Goal: Task Accomplishment & Management: Manage account settings

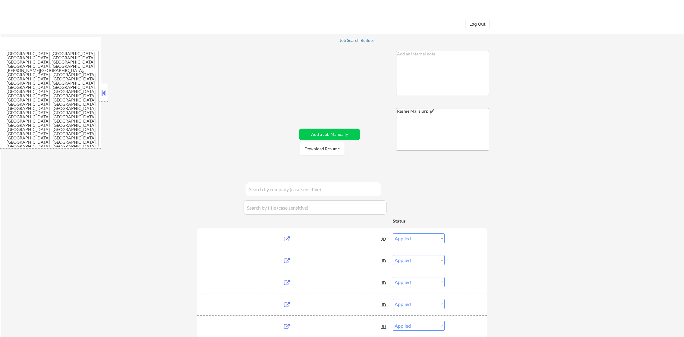
select select ""applied""
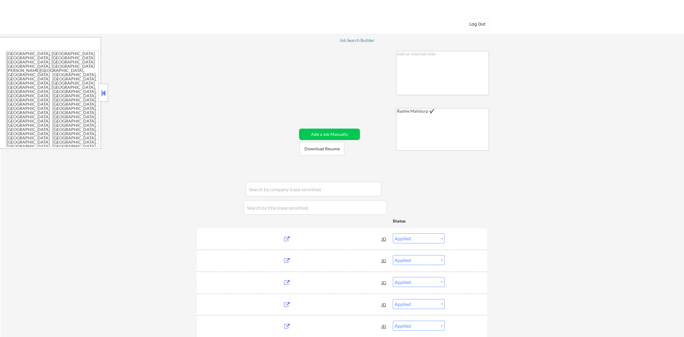
select select ""applied""
select select ""pending""
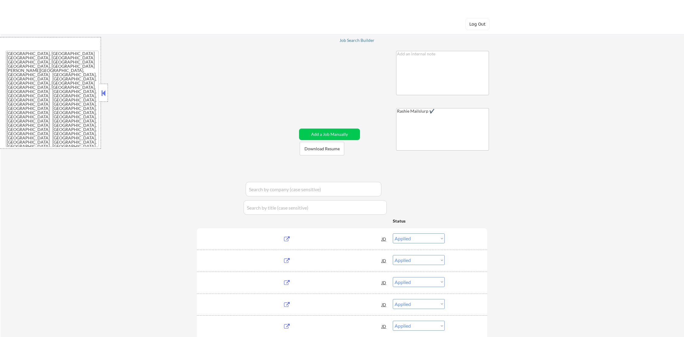
select select ""pending""
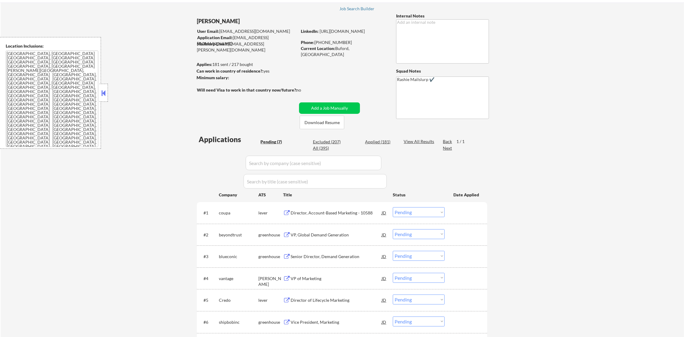
scroll to position [30, 0]
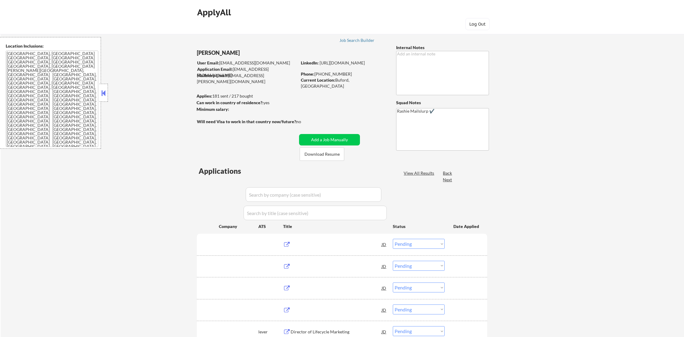
select select ""pending""
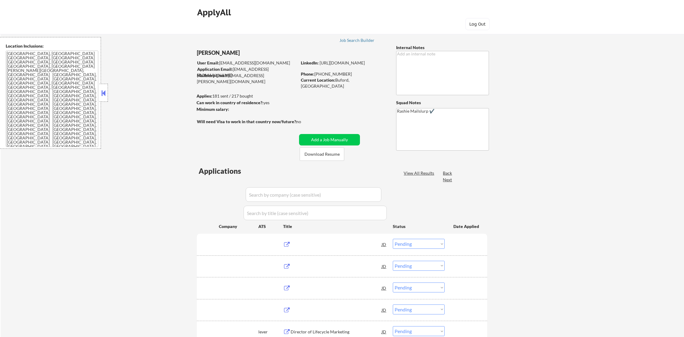
select select ""pending""
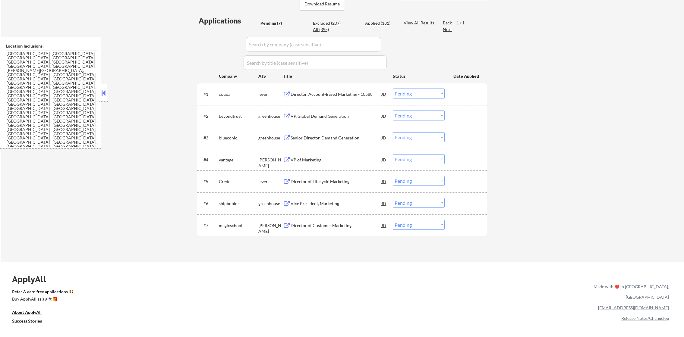
scroll to position [151, 0]
click at [325, 93] on div "Director, Account-Based Marketing - 10588" at bounding box center [335, 94] width 91 height 6
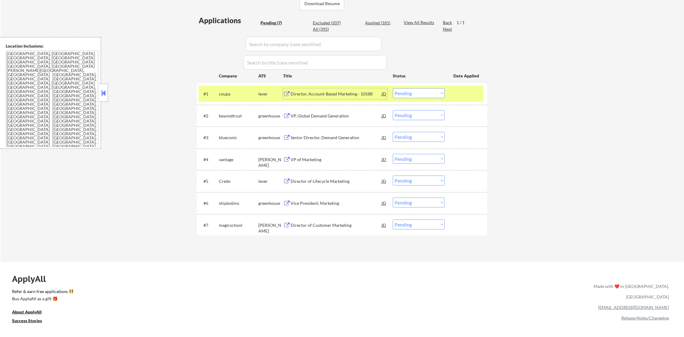
click at [443, 97] on select "Choose an option... Pending Applied Excluded (Questions) Excluded (Expired) Exc…" at bounding box center [419, 93] width 52 height 10
click at [393, 88] on select "Choose an option... Pending Applied Excluded (Questions) Excluded (Expired) Exc…" at bounding box center [419, 93] width 52 height 10
click at [224, 93] on div "coupa" at bounding box center [238, 94] width 39 height 6
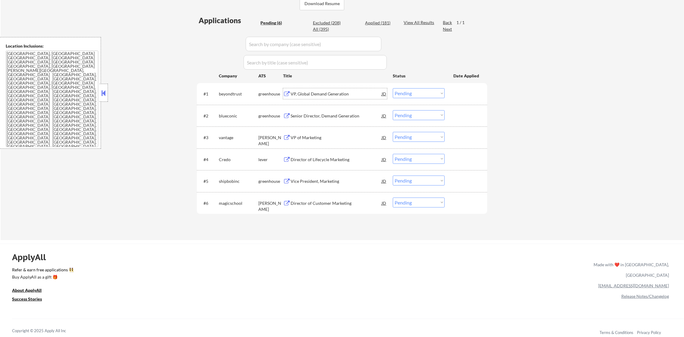
click at [344, 90] on div "VP, Global Demand Generation" at bounding box center [335, 93] width 91 height 11
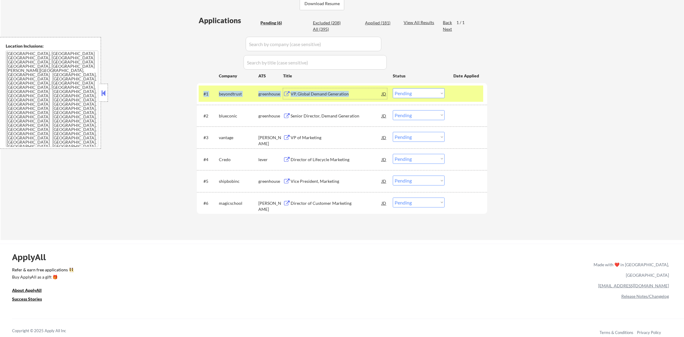
copy div "#1 beyondtrust greenhouse VP, Global Demand Generation"
drag, startPoint x: 369, startPoint y: 88, endPoint x: 203, endPoint y: 91, distance: 165.5
click at [203, 91] on div "#1 beyondtrust greenhouse VP, Global Demand Generation JD Choose an option... P…" at bounding box center [341, 93] width 284 height 11
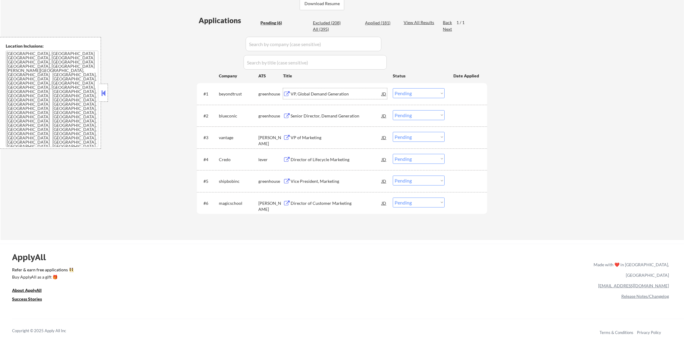
click at [184, 77] on div "← Return to /applysquad Mailslurp Inbox Job Search Builder Lauren Harshaw User …" at bounding box center [342, 56] width 683 height 367
click at [406, 92] on select "Choose an option... Pending Applied Excluded (Questions) Excluded (Expired) Exc…" at bounding box center [419, 93] width 52 height 10
click at [393, 88] on select "Choose an option... Pending Applied Excluded (Questions) Excluded (Expired) Exc…" at bounding box center [419, 93] width 52 height 10
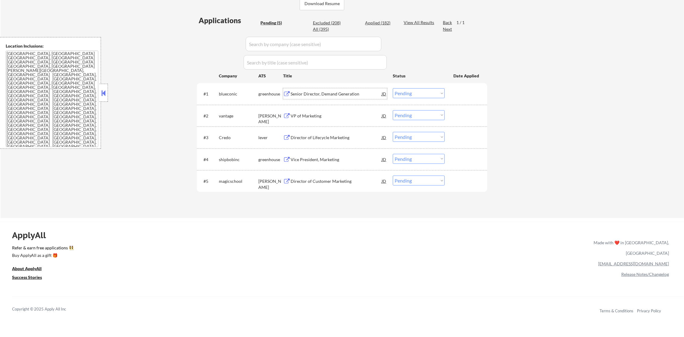
click at [337, 90] on div "Senior Director, Demand Generation" at bounding box center [335, 93] width 91 height 11
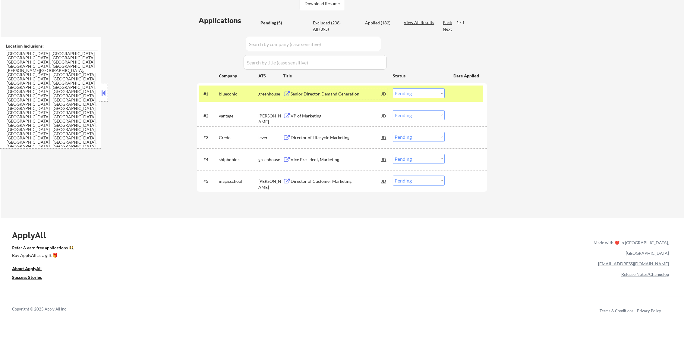
click at [403, 90] on select "Choose an option... Pending Applied Excluded (Questions) Excluded (Expired) Exc…" at bounding box center [419, 93] width 52 height 10
click at [393, 88] on select "Choose an option... Pending Applied Excluded (Questions) Excluded (Expired) Exc…" at bounding box center [419, 93] width 52 height 10
click at [409, 95] on select "Choose an option... Pending Applied Excluded (Questions) Excluded (Expired) Exc…" at bounding box center [419, 93] width 52 height 10
click at [393, 88] on select "Choose an option... Pending Applied Excluded (Questions) Excluded (Expired) Exc…" at bounding box center [419, 93] width 52 height 10
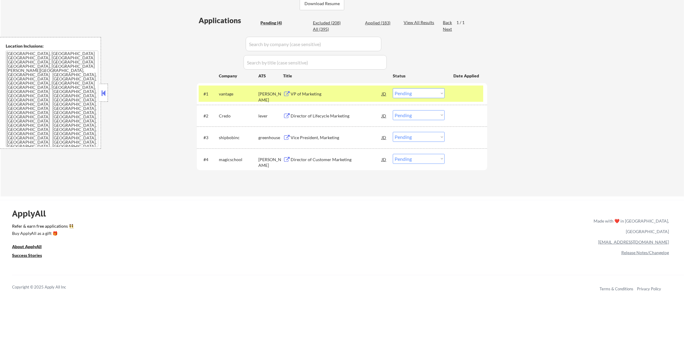
click at [236, 93] on div "vantage" at bounding box center [238, 94] width 39 height 6
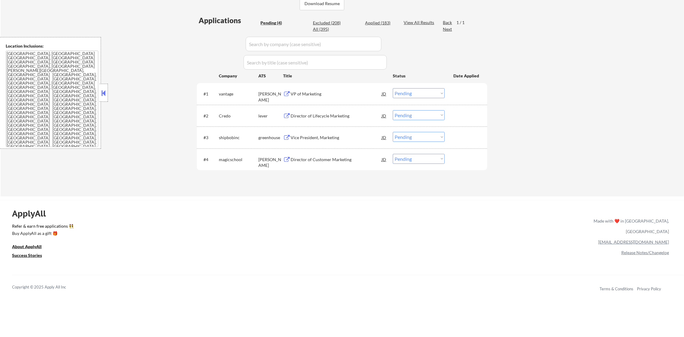
click at [315, 93] on div "VP of Marketing" at bounding box center [335, 94] width 91 height 6
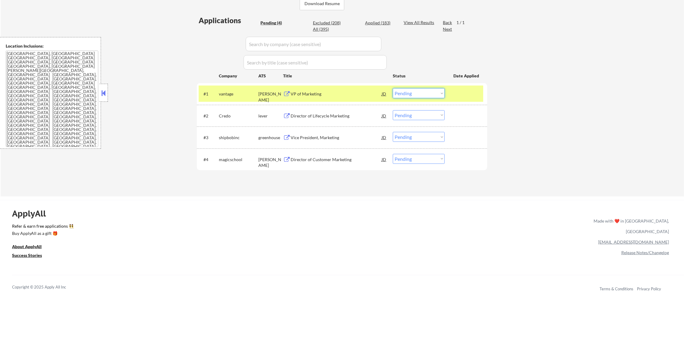
click at [407, 94] on select "Choose an option... Pending Applied Excluded (Questions) Excluded (Expired) Exc…" at bounding box center [419, 93] width 52 height 10
click at [393, 88] on select "Choose an option... Pending Applied Excluded (Questions) Excluded (Expired) Exc…" at bounding box center [419, 93] width 52 height 10
click at [223, 96] on div "vantage" at bounding box center [238, 94] width 39 height 6
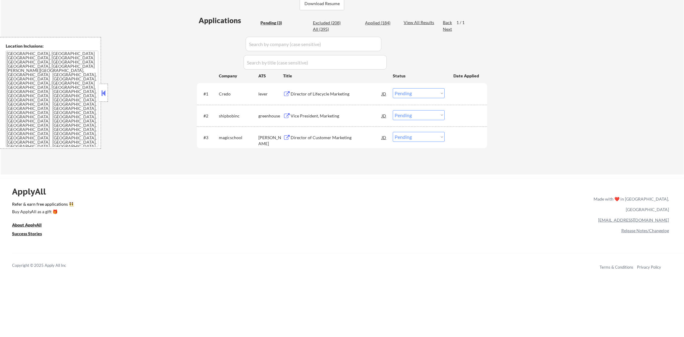
click at [315, 92] on div "Director of Lifecycle Marketing" at bounding box center [335, 94] width 91 height 6
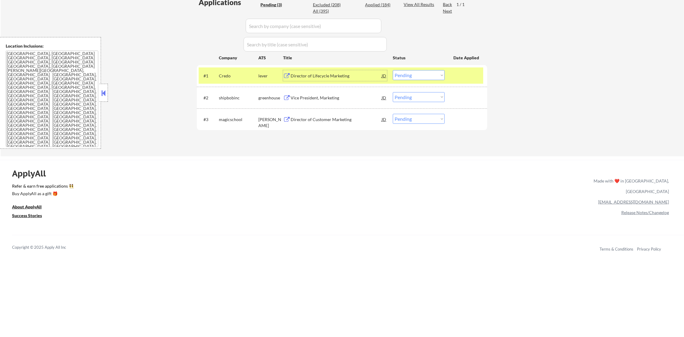
scroll to position [181, 0]
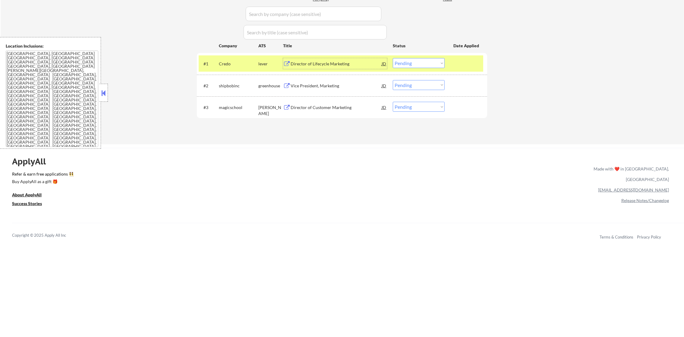
click at [311, 59] on div "Director of Lifecycle Marketing" at bounding box center [335, 63] width 91 height 11
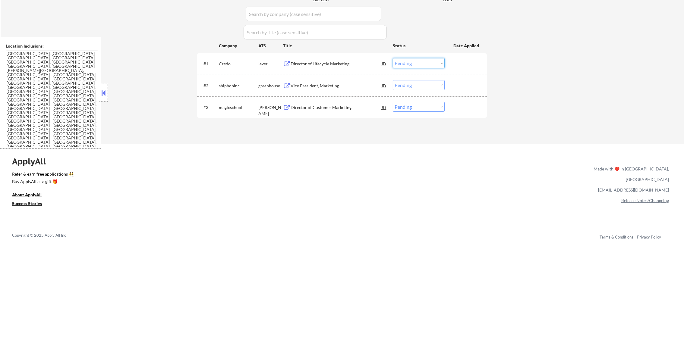
click at [407, 65] on select "Choose an option... Pending Applied Excluded (Questions) Excluded (Expired) Exc…" at bounding box center [419, 63] width 52 height 10
click at [393, 58] on select "Choose an option... Pending Applied Excluded (Questions) Excluded (Expired) Exc…" at bounding box center [419, 63] width 52 height 10
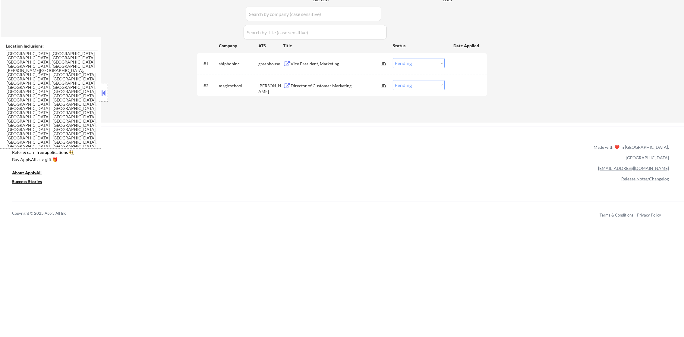
click at [319, 66] on div "Vice President, Marketing" at bounding box center [335, 64] width 91 height 6
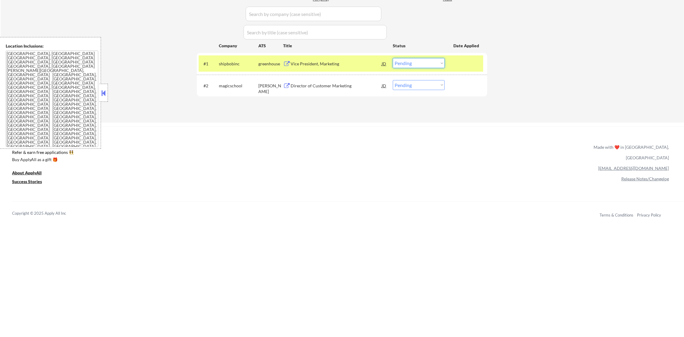
drag, startPoint x: 410, startPoint y: 58, endPoint x: 409, endPoint y: 61, distance: 3.4
click at [410, 58] on select "Choose an option... Pending Applied Excluded (Questions) Excluded (Expired) Exc…" at bounding box center [419, 63] width 52 height 10
click at [393, 58] on select "Choose an option... Pending Applied Excluded (Questions) Excluded (Expired) Exc…" at bounding box center [419, 63] width 52 height 10
click at [240, 65] on div "shipbobinc" at bounding box center [238, 64] width 39 height 6
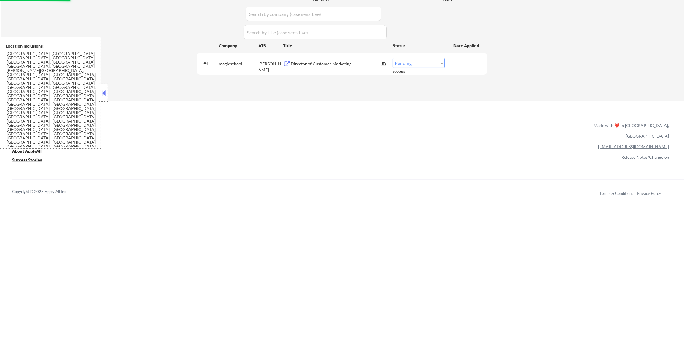
click at [349, 61] on div "Director of Customer Marketing" at bounding box center [335, 64] width 91 height 6
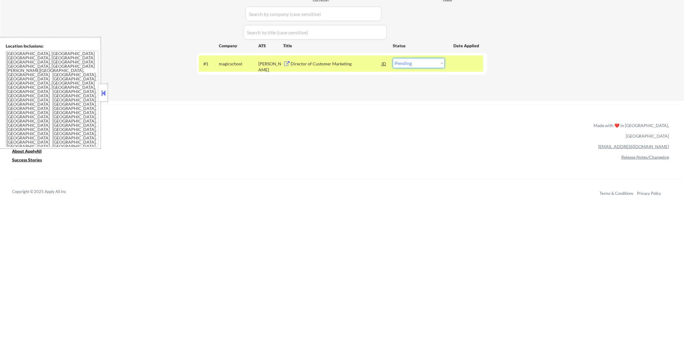
click at [408, 63] on select "Choose an option... Pending Applied Excluded (Questions) Excluded (Expired) Exc…" at bounding box center [419, 63] width 52 height 10
select select ""applied""
click at [393, 58] on select "Choose an option... Pending Applied Excluded (Questions) Excluded (Expired) Exc…" at bounding box center [419, 63] width 52 height 10
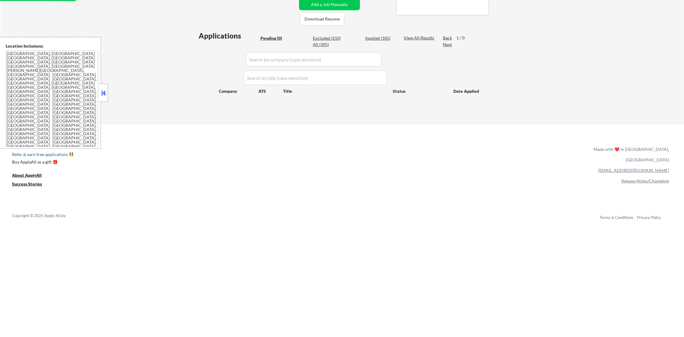
scroll to position [90, 0]
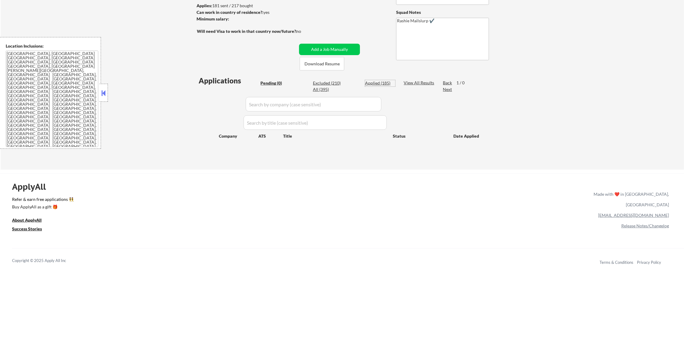
click at [378, 82] on div "Applied (185)" at bounding box center [380, 83] width 30 height 6
select select ""applied""
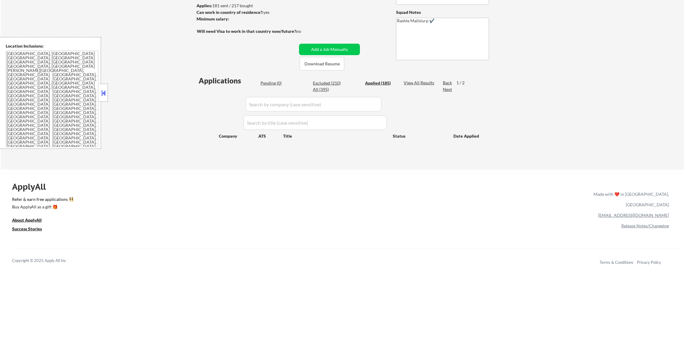
select select ""applied""
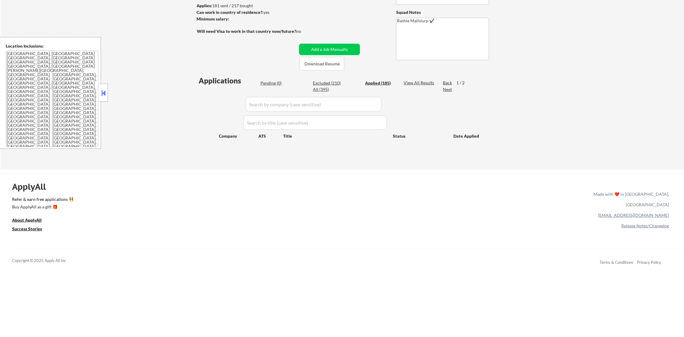
select select ""applied""
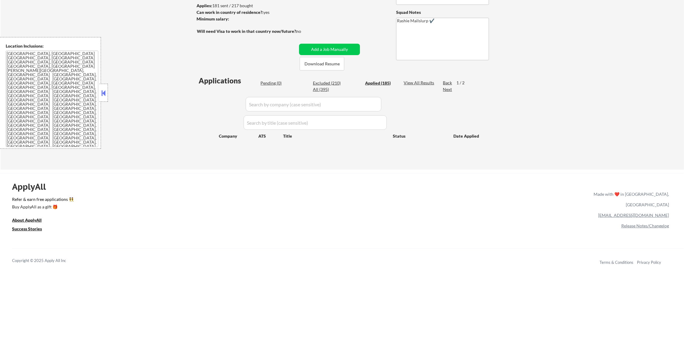
select select ""applied""
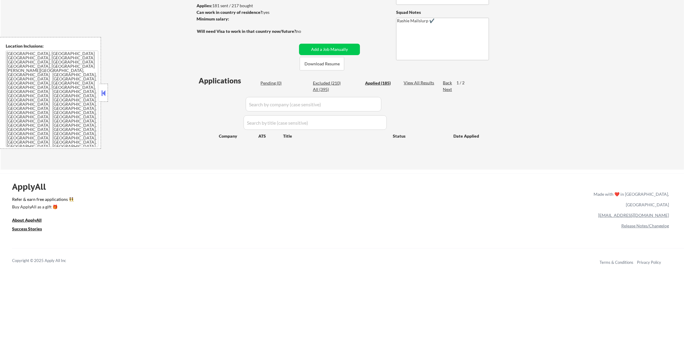
select select ""applied""
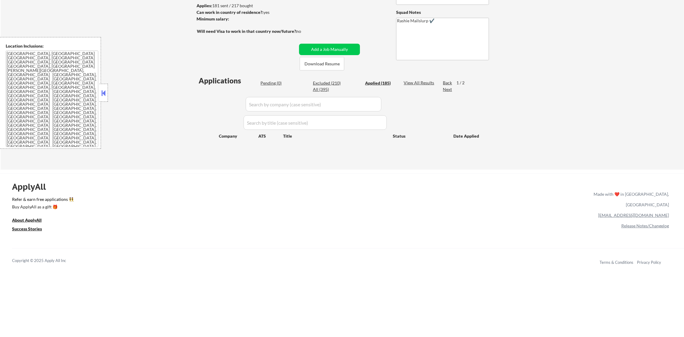
select select ""applied""
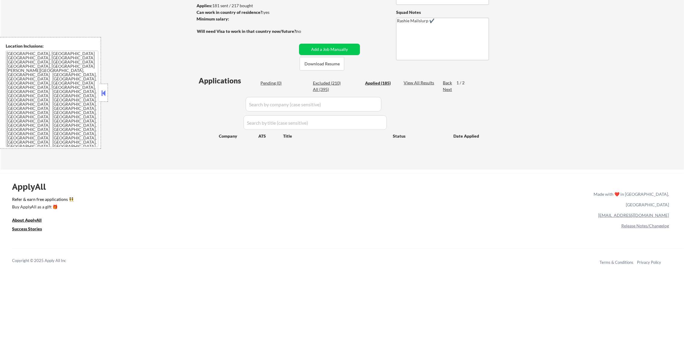
select select ""applied""
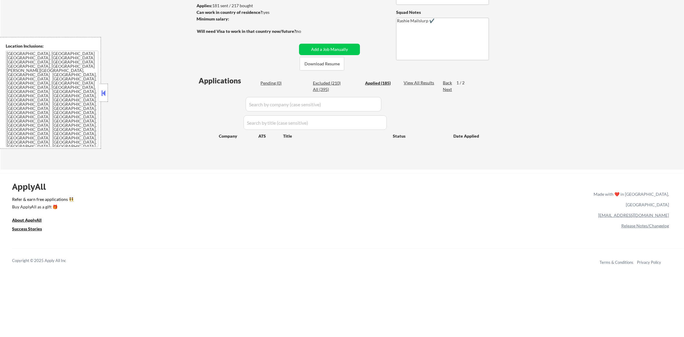
select select ""applied""
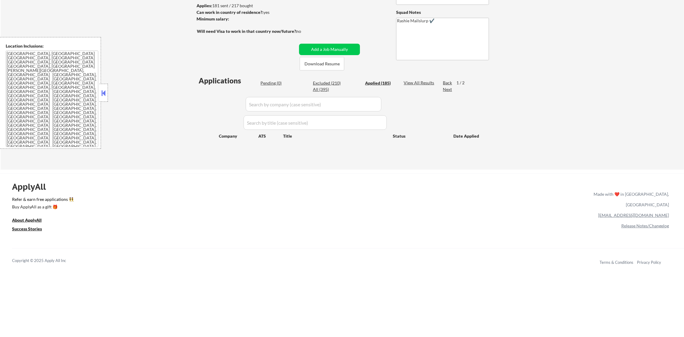
select select ""applied""
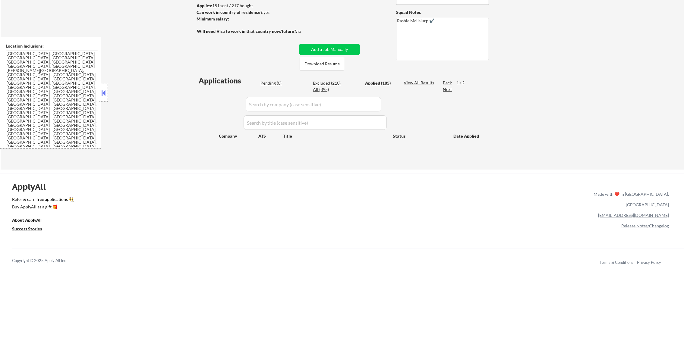
select select ""applied""
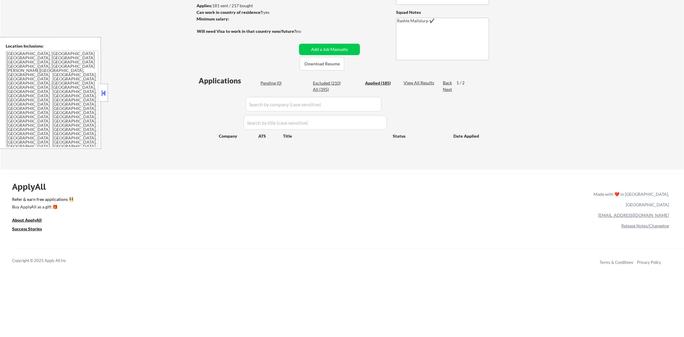
select select ""applied""
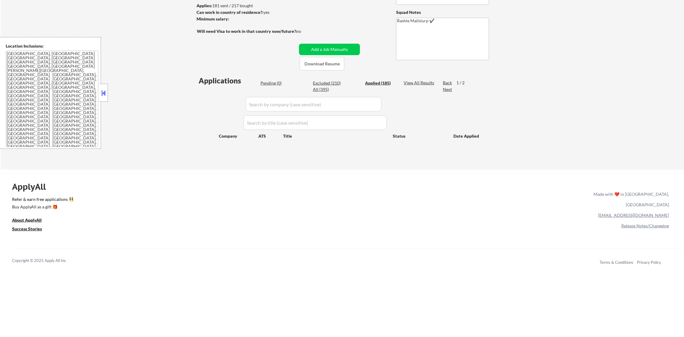
select select ""applied""
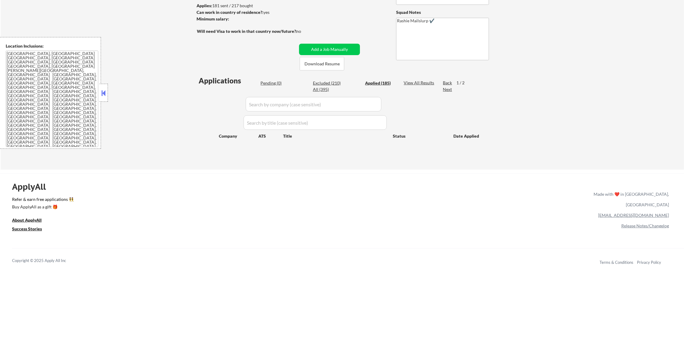
select select ""applied""
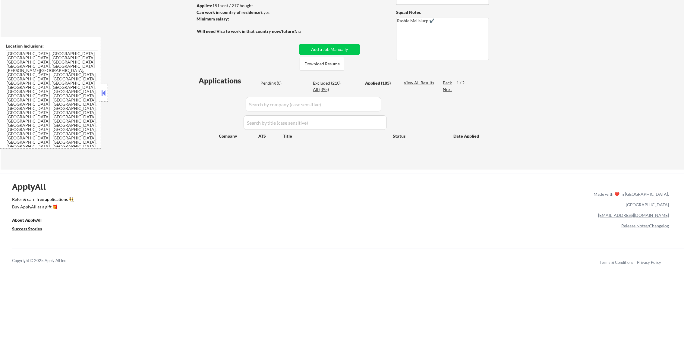
select select ""applied""
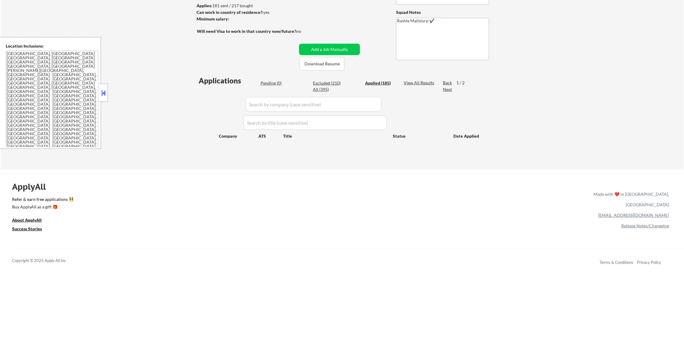
select select ""applied""
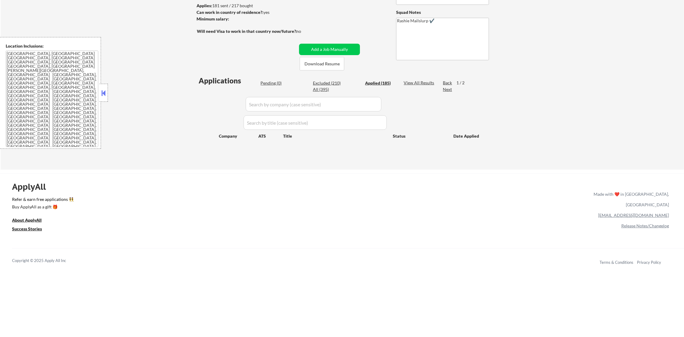
select select ""applied""
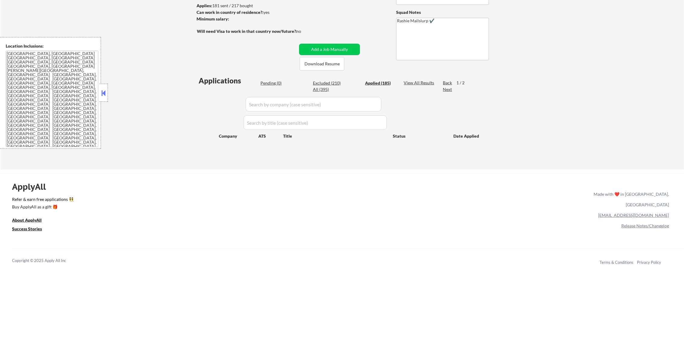
select select ""applied""
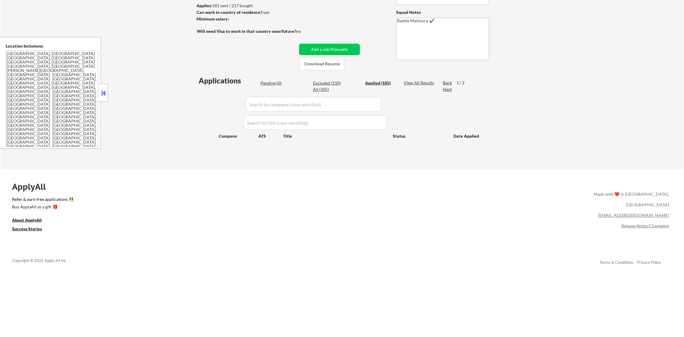
select select ""applied""
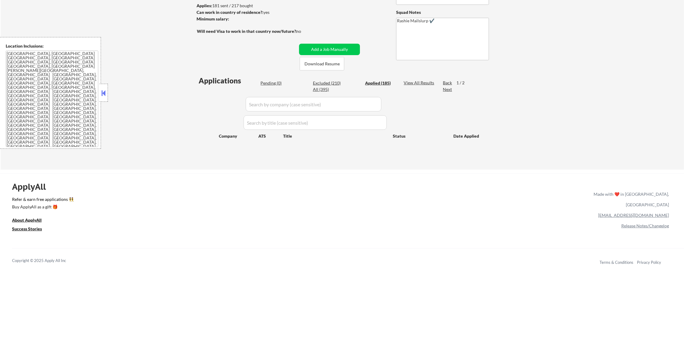
select select ""applied""
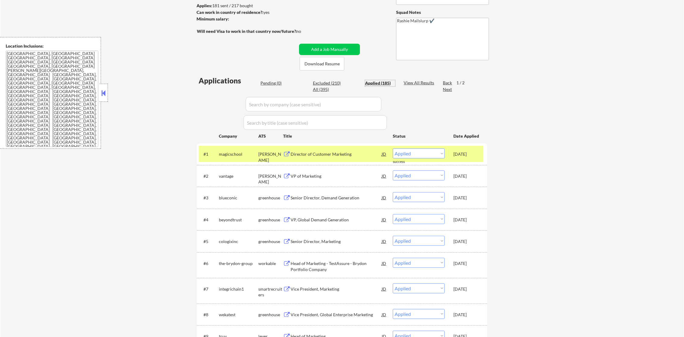
drag, startPoint x: 246, startPoint y: 162, endPoint x: 235, endPoint y: 160, distance: 11.3
click at [246, 162] on div "#1 magicschool ashby Director of Customer Marketing JD Choose an option... Pend…" at bounding box center [341, 154] width 284 height 16
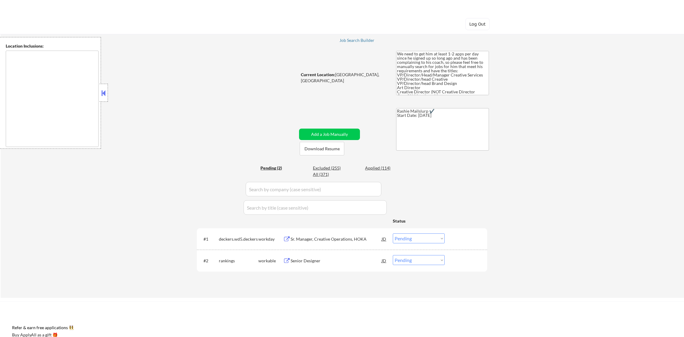
select select ""pending""
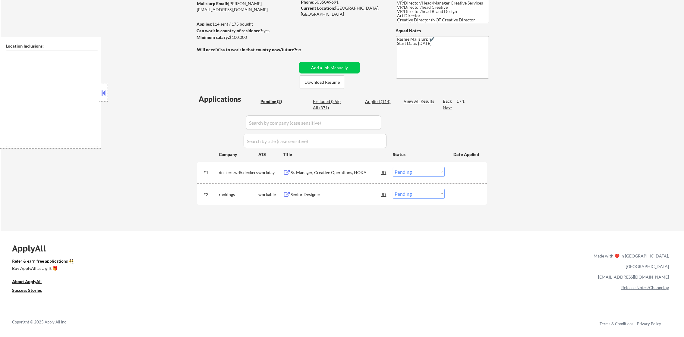
scroll to position [90, 0]
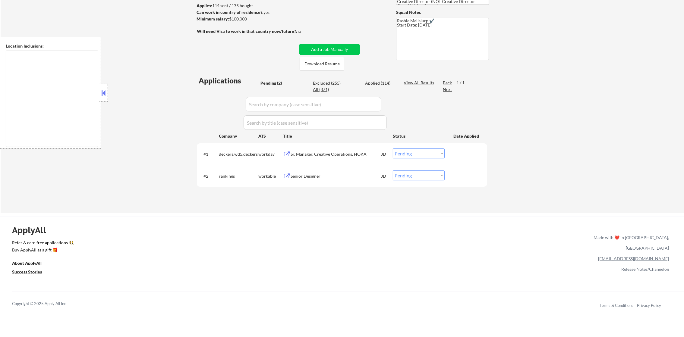
click at [319, 154] on div "Sr. Manager, Creative Operations, HOKA" at bounding box center [335, 154] width 91 height 6
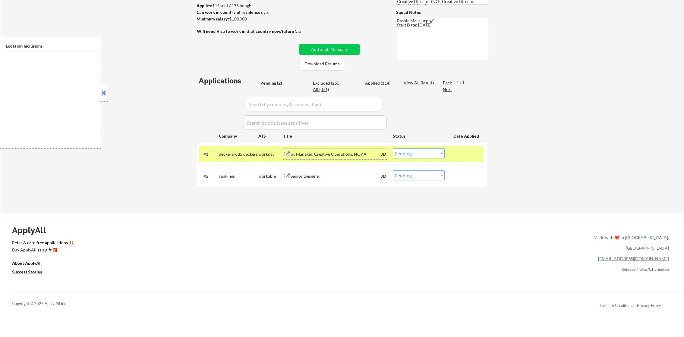
click at [422, 156] on select "Choose an option... Pending Applied Excluded (Questions) Excluded (Expired) Exc…" at bounding box center [419, 154] width 52 height 10
click at [393, 149] on select "Choose an option... Pending Applied Excluded (Questions) Excluded (Expired) Exc…" at bounding box center [419, 154] width 52 height 10
click at [420, 156] on select "Choose an option... Pending Applied Excluded (Questions) Excluded (Expired) Exc…" at bounding box center [419, 154] width 52 height 10
click at [393, 149] on select "Choose an option... Pending Applied Excluded (Questions) Excluded (Expired) Exc…" at bounding box center [419, 154] width 52 height 10
click at [220, 145] on div "#1 deckers.wd5.deckers workday Sr. Manager, Creative Operations, HOKA JD Choose…" at bounding box center [342, 153] width 290 height 21
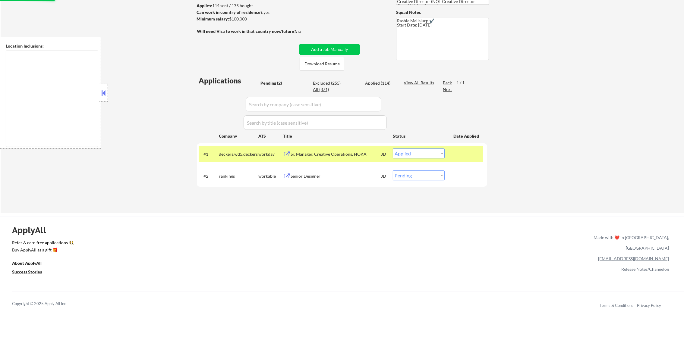
click at [225, 150] on div "deckers.wd5.deckers" at bounding box center [238, 154] width 39 height 11
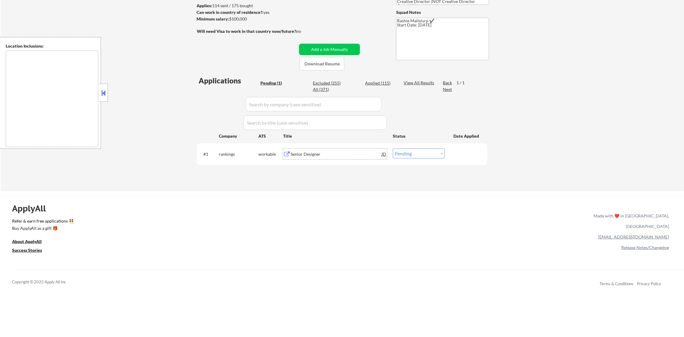
click at [334, 152] on div "Senior Designer" at bounding box center [335, 154] width 91 height 6
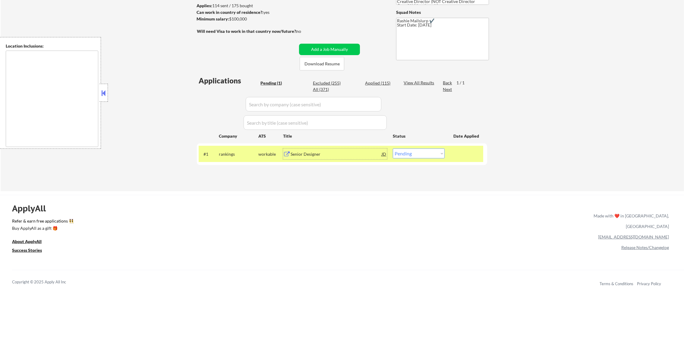
click at [410, 162] on div "#1 rankings workable Senior Designer JD Choose an option... Pending Applied Exc…" at bounding box center [342, 153] width 290 height 21
click at [416, 157] on select "Choose an option... Pending Applied Excluded (Questions) Excluded (Expired) Exc…" at bounding box center [419, 154] width 52 height 10
select select ""excluded__expired_""
click at [393, 149] on select "Choose an option... Pending Applied Excluded (Questions) Excluded (Expired) Exc…" at bounding box center [419, 154] width 52 height 10
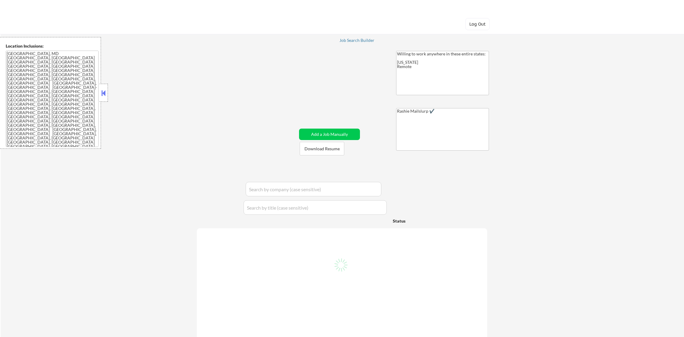
select select ""pending""
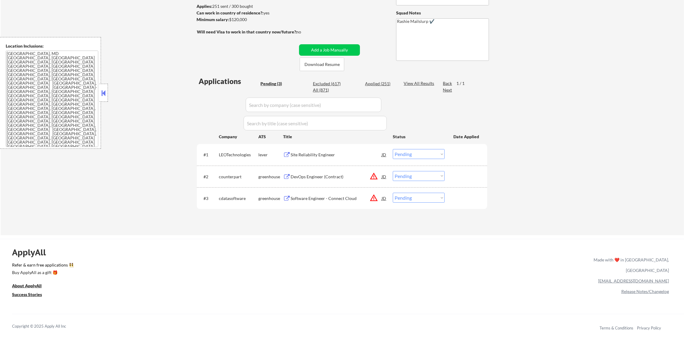
scroll to position [90, 0]
click at [348, 158] on div "Site Reliability Engineer" at bounding box center [335, 154] width 91 height 11
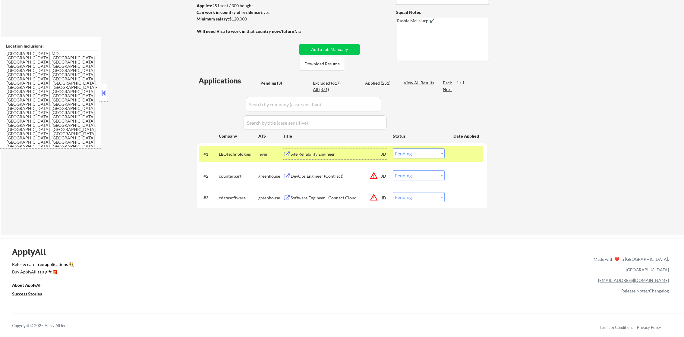
click at [231, 153] on div "LEOTechnologies" at bounding box center [238, 154] width 39 height 6
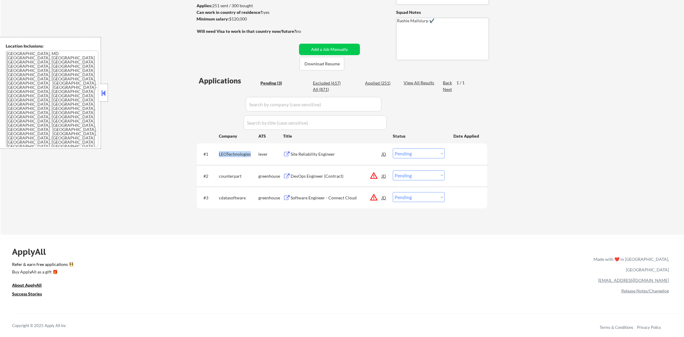
click at [231, 153] on div "LEOTechnologies" at bounding box center [238, 154] width 39 height 6
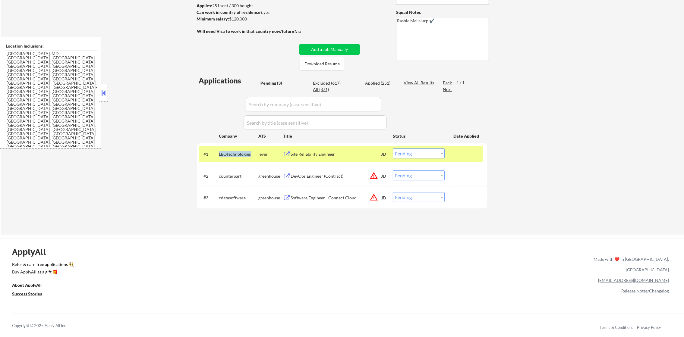
copy div "LEOTechnologies"
click at [322, 92] on div "All (871)" at bounding box center [328, 89] width 30 height 6
click at [321, 91] on div "All (871)" at bounding box center [328, 89] width 30 height 6
click at [322, 89] on div "All (871)" at bounding box center [328, 89] width 30 height 6
click at [267, 102] on input "input" at bounding box center [314, 104] width 136 height 14
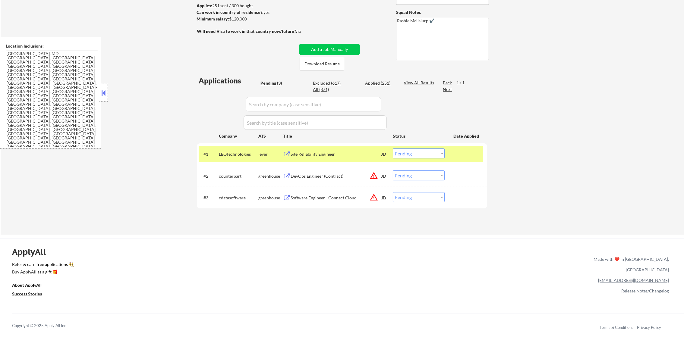
paste input "LEOTechnologies"
type input "LEOTechnologies"
click at [164, 102] on div "← Return to /applysquad Mailslurp Inbox Job Search Builder Bamitee Aikins User …" at bounding box center [342, 84] width 683 height 301
select select ""applied""
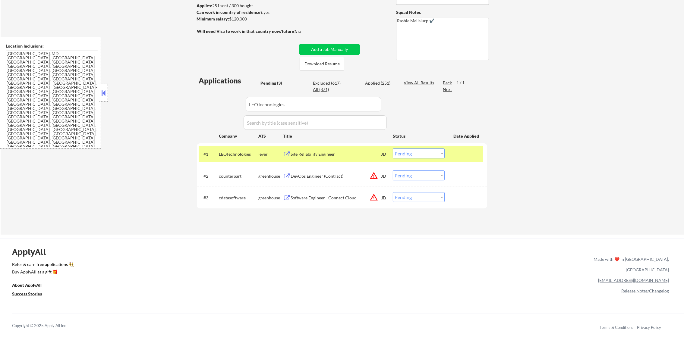
select select ""applied""
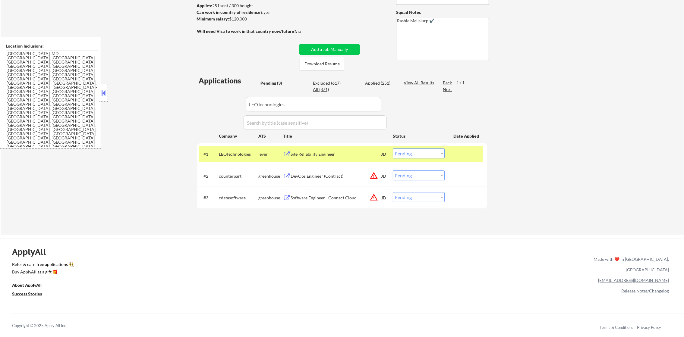
select select ""applied""
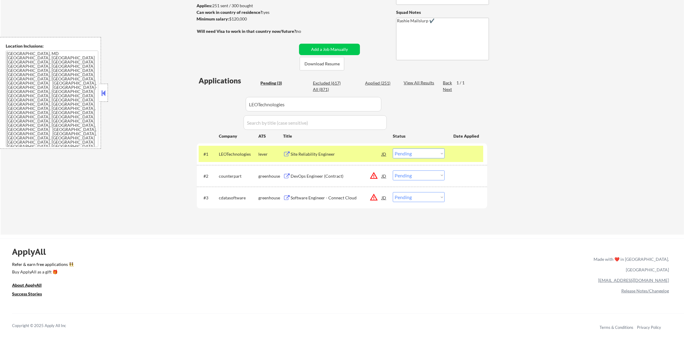
select select ""applied""
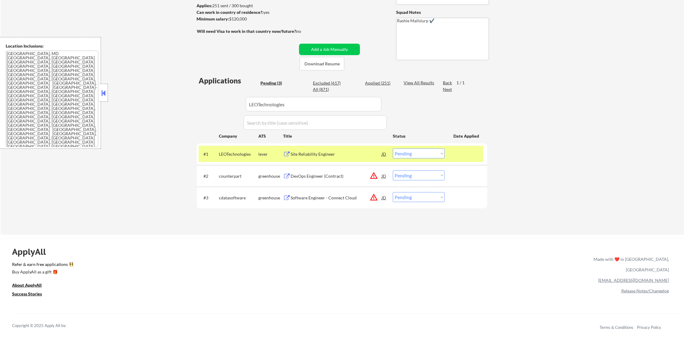
select select ""applied""
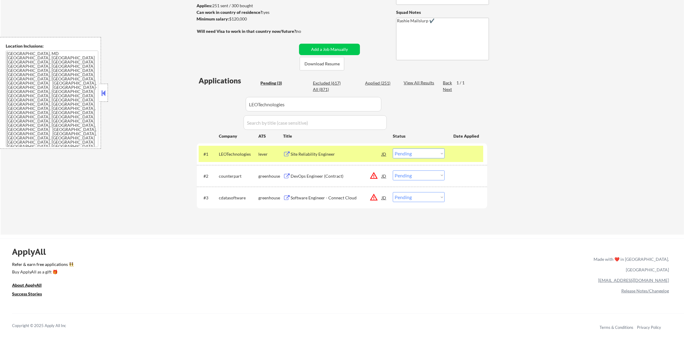
select select ""applied""
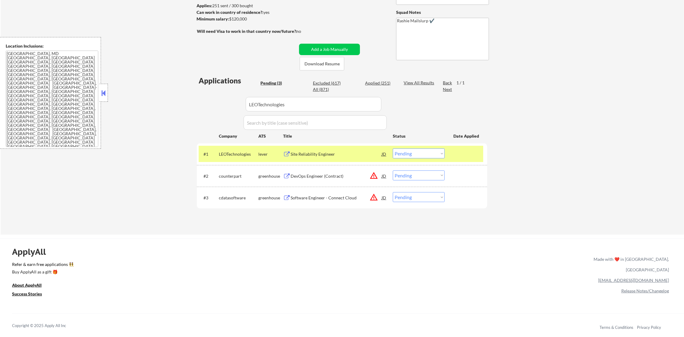
select select ""applied""
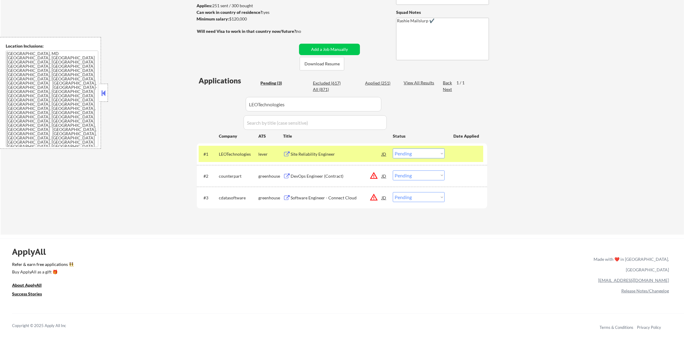
select select ""applied""
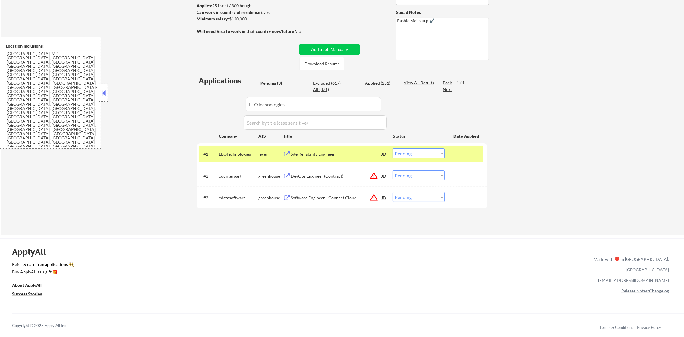
select select ""applied""
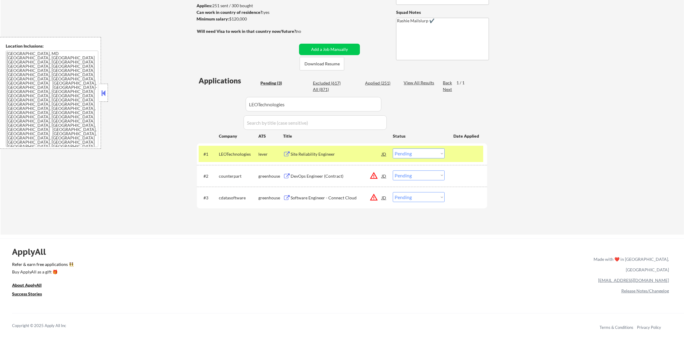
select select ""applied""
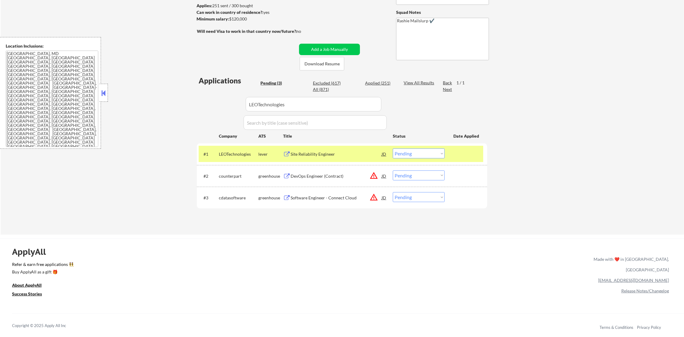
select select ""applied""
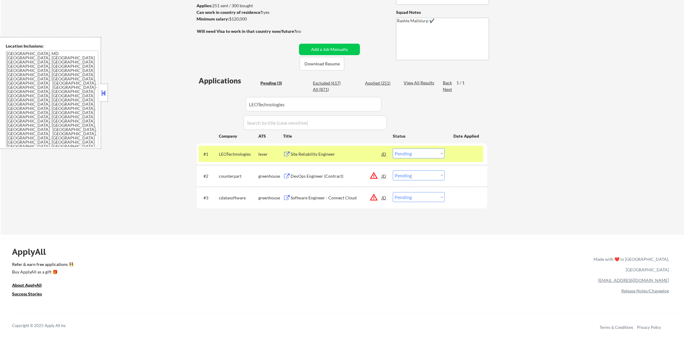
select select ""applied""
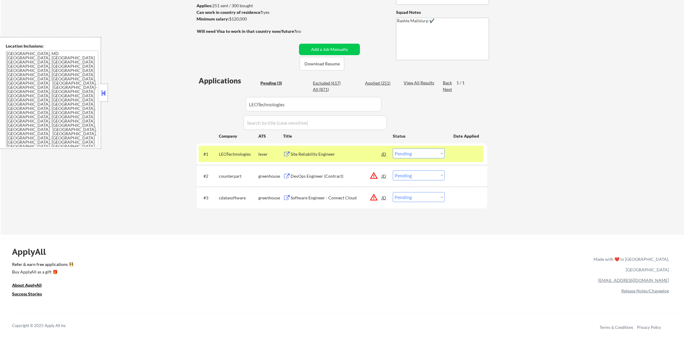
select select ""applied""
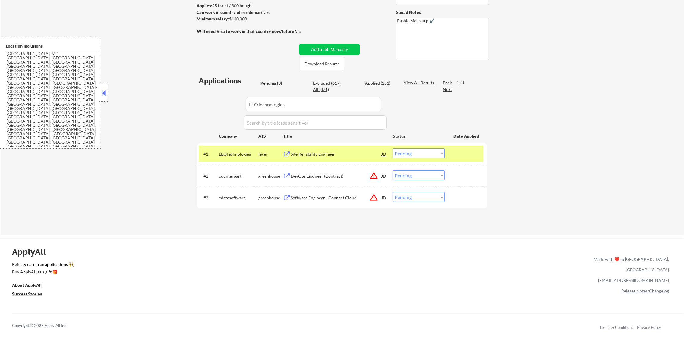
select select ""applied""
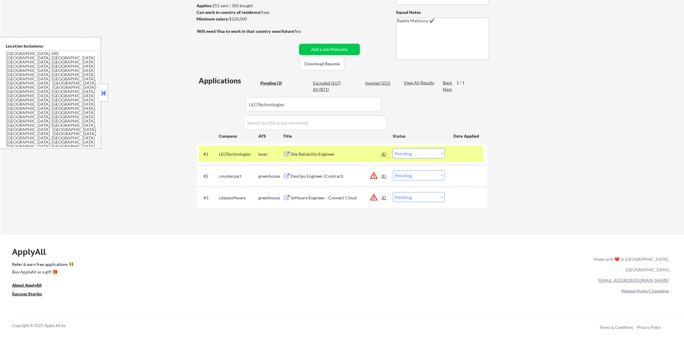
select select ""applied""
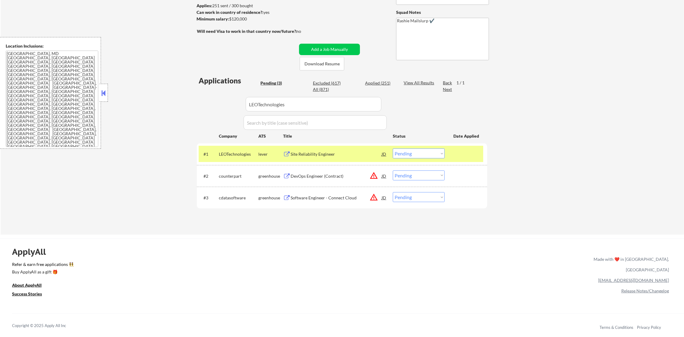
select select ""applied""
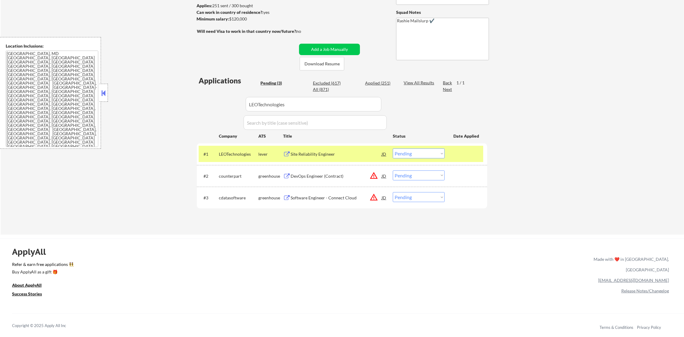
select select ""applied""
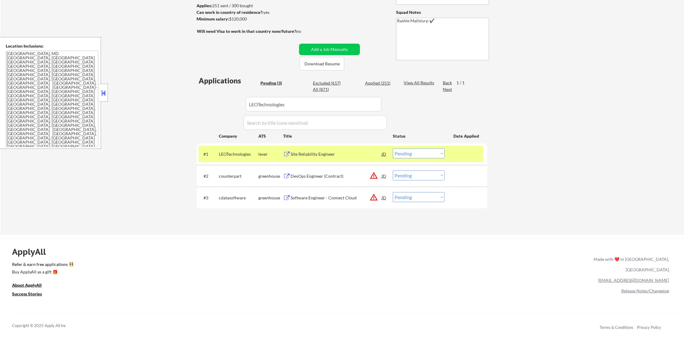
select select ""applied""
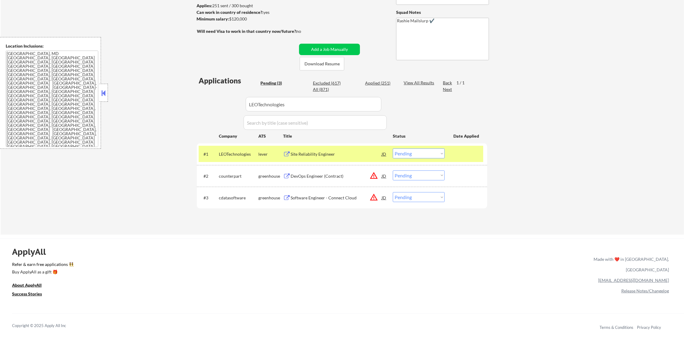
select select ""applied""
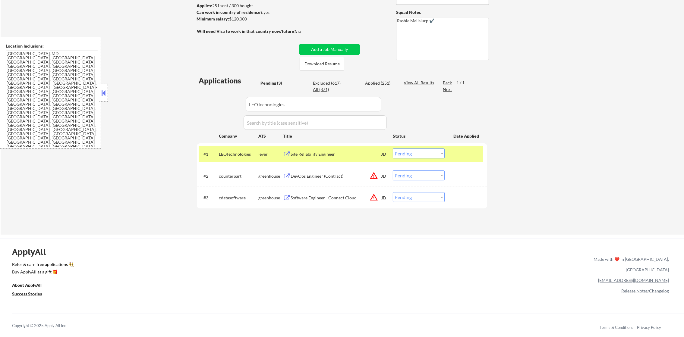
select select ""applied""
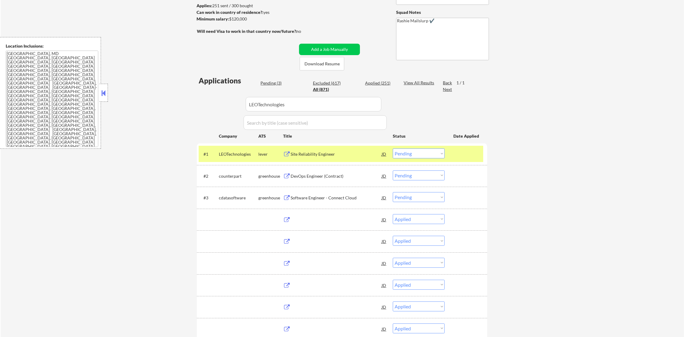
select select ""applied""
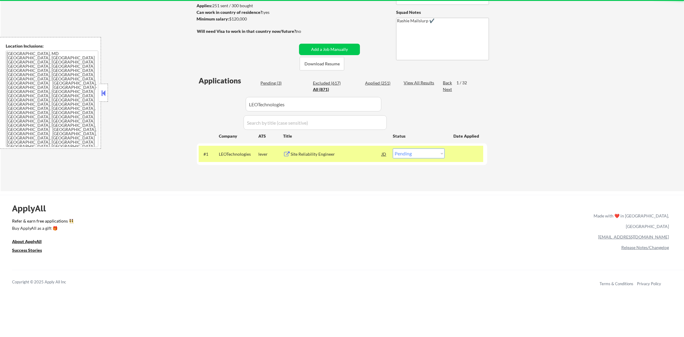
click at [161, 107] on div "← Return to /applysquad Mailslurp Inbox Job Search Builder Bamitee Aikins User …" at bounding box center [342, 63] width 683 height 258
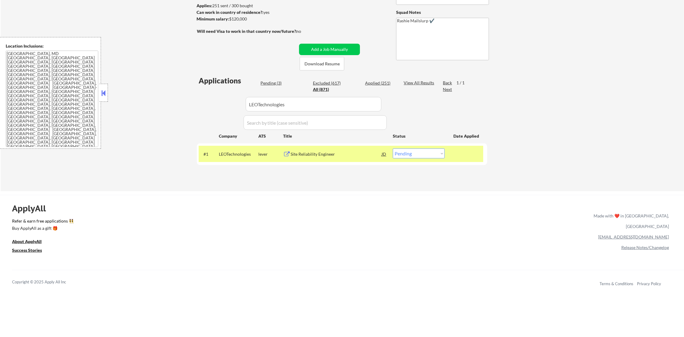
drag, startPoint x: 408, startPoint y: 155, endPoint x: 408, endPoint y: 159, distance: 4.3
click at [408, 155] on select "Choose an option... Pending Applied Excluded (Questions) Excluded (Expired) Exc…" at bounding box center [419, 154] width 52 height 10
select select ""applied""
click at [393, 149] on select "Choose an option... Pending Applied Excluded (Questions) Excluded (Expired) Exc…" at bounding box center [419, 154] width 52 height 10
drag, startPoint x: 296, startPoint y: 104, endPoint x: 225, endPoint y: 105, distance: 70.2
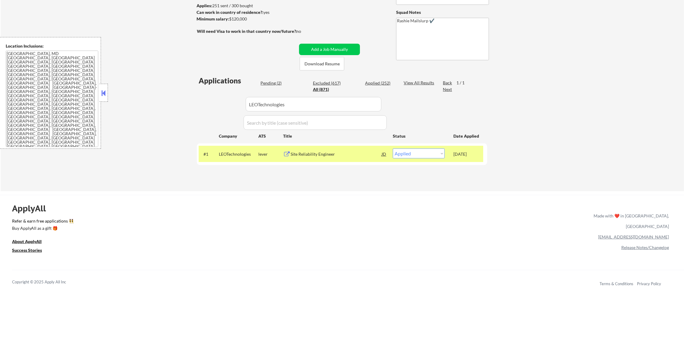
click at [225, 105] on div "Applications Pending (2) Excluded (617) Applied (252) All (871) View All Result…" at bounding box center [342, 128] width 290 height 104
click at [187, 88] on div "← Return to /applysquad Mailslurp Inbox Job Search Builder Bamitee Aikins User …" at bounding box center [342, 63] width 683 height 258
click at [263, 83] on div "Pending (2)" at bounding box center [275, 83] width 30 height 6
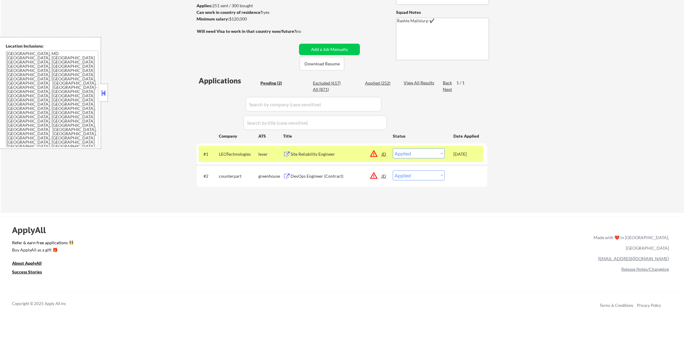
select select ""pending""
click at [370, 154] on button "warning_amber" at bounding box center [373, 153] width 8 height 8
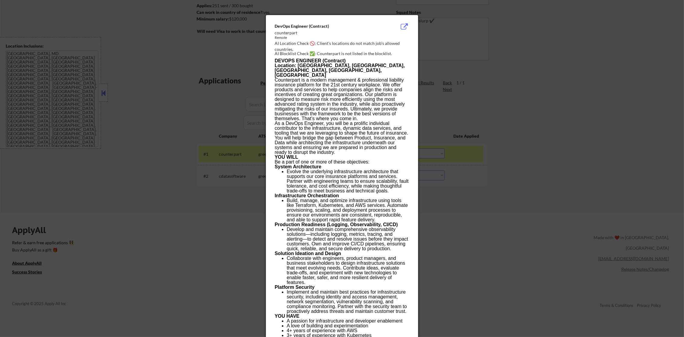
click at [479, 137] on div at bounding box center [342, 168] width 684 height 337
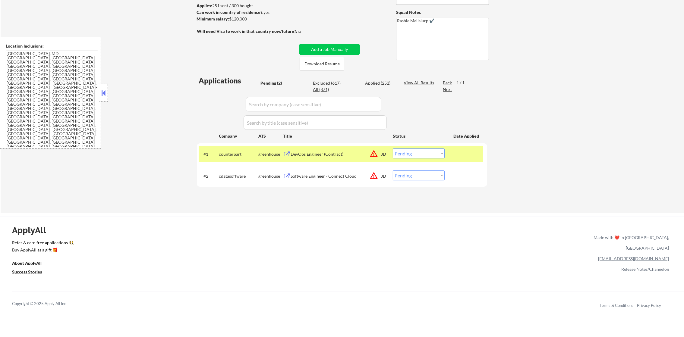
click at [422, 150] on select "Choose an option... Pending Applied Excluded (Questions) Excluded (Expired) Exc…" at bounding box center [419, 154] width 52 height 10
click at [393, 149] on select "Choose an option... Pending Applied Excluded (Questions) Excluded (Expired) Exc…" at bounding box center [419, 154] width 52 height 10
click at [372, 175] on button "warning_amber" at bounding box center [373, 175] width 8 height 8
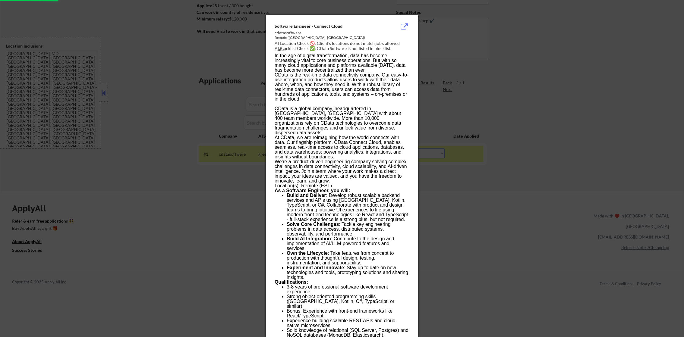
click at [548, 124] on div at bounding box center [342, 168] width 684 height 337
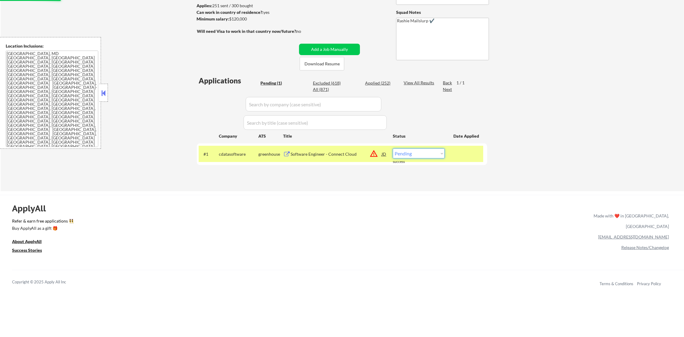
drag, startPoint x: 432, startPoint y: 152, endPoint x: 426, endPoint y: 158, distance: 8.4
click at [432, 152] on select "Choose an option... Pending Applied Excluded (Questions) Excluded (Expired) Exc…" at bounding box center [419, 154] width 52 height 10
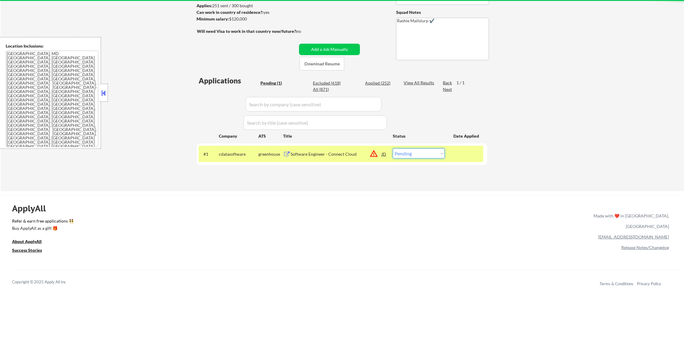
select select ""excluded__location_""
click at [393, 149] on select "Choose an option... Pending Applied Excluded (Questions) Excluded (Expired) Exc…" at bounding box center [419, 154] width 52 height 10
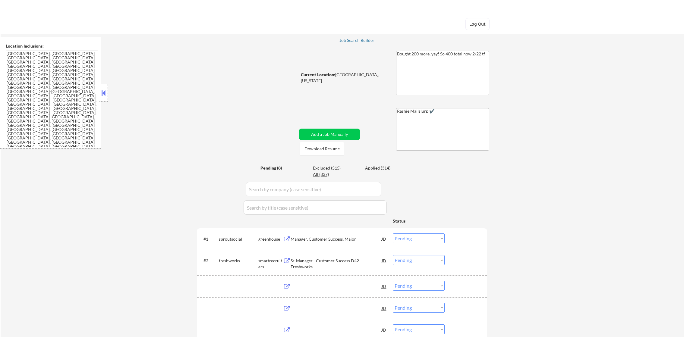
select select ""pending""
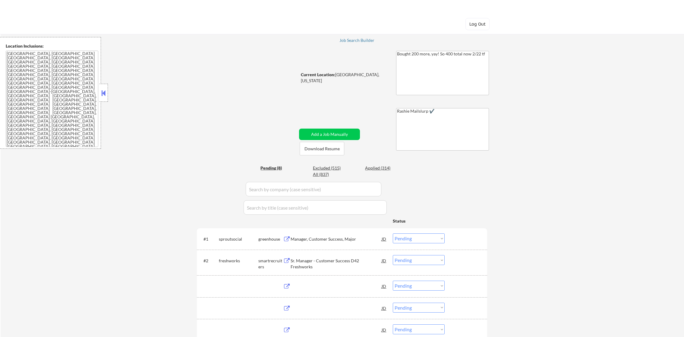
select select ""pending""
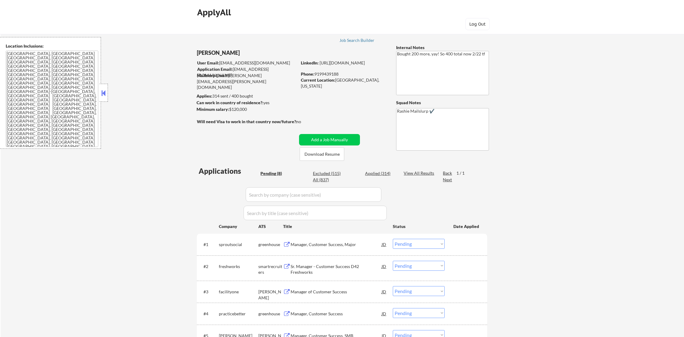
select select ""pending""
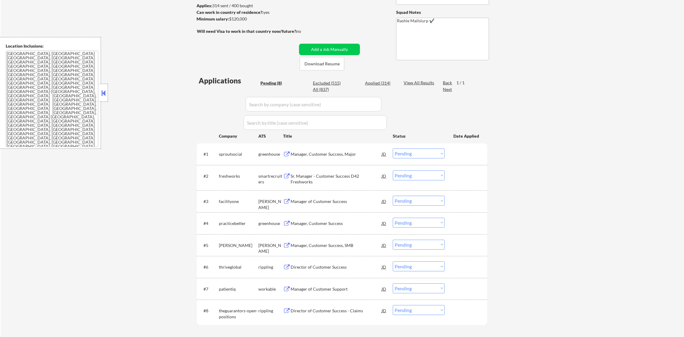
scroll to position [181, 0]
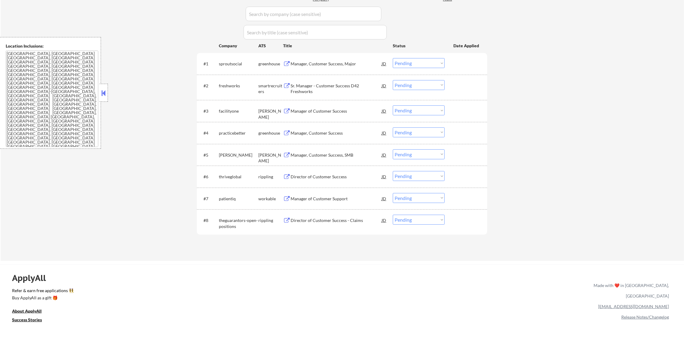
click at [324, 68] on div "Manager, Customer Success, Major" at bounding box center [335, 63] width 91 height 11
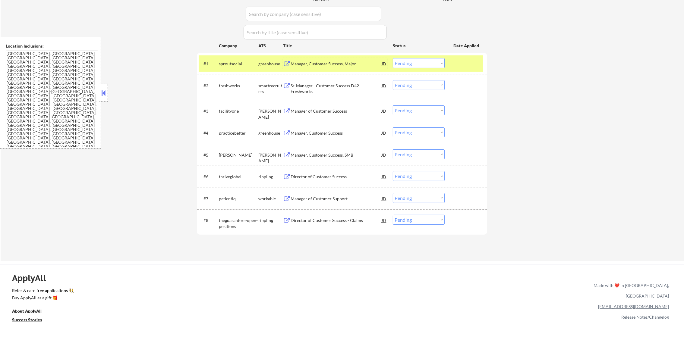
click at [408, 63] on select "Choose an option... Pending Applied Excluded (Questions) Excluded (Expired) Exc…" at bounding box center [419, 63] width 52 height 10
click at [393, 58] on select "Choose an option... Pending Applied Excluded (Questions) Excluded (Expired) Exc…" at bounding box center [419, 63] width 52 height 10
click at [234, 61] on div "sproutsocial" at bounding box center [238, 64] width 39 height 6
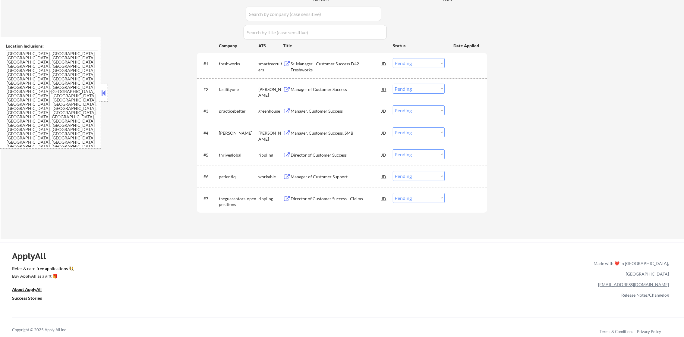
click at [324, 60] on div "Sr. Manager - Customer Success D42 Freshworks" at bounding box center [335, 63] width 91 height 11
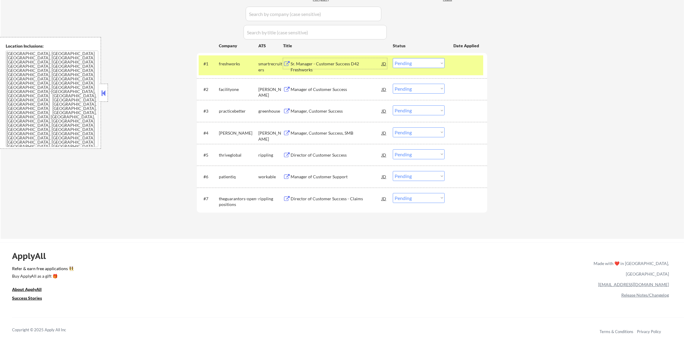
click at [422, 66] on select "Choose an option... Pending Applied Excluded (Questions) Excluded (Expired) Exc…" at bounding box center [419, 63] width 52 height 10
click at [393, 58] on select "Choose an option... Pending Applied Excluded (Questions) Excluded (Expired) Exc…" at bounding box center [419, 63] width 52 height 10
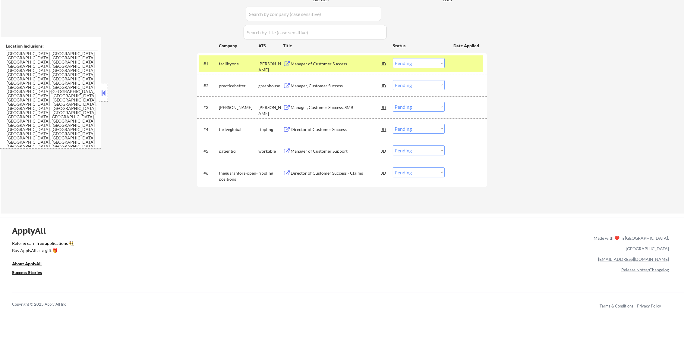
click at [237, 64] on div "facilityone" at bounding box center [238, 64] width 39 height 6
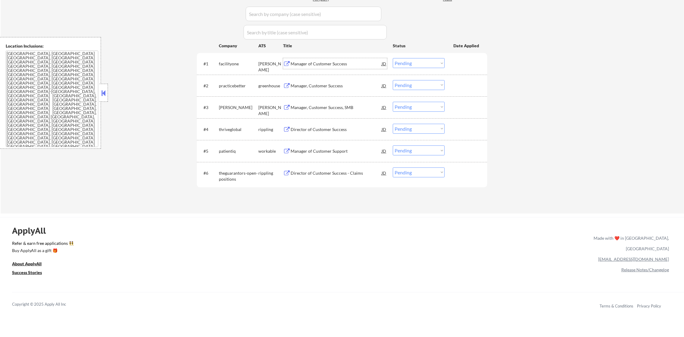
click at [337, 61] on div "Manager of Customer Success" at bounding box center [335, 64] width 91 height 6
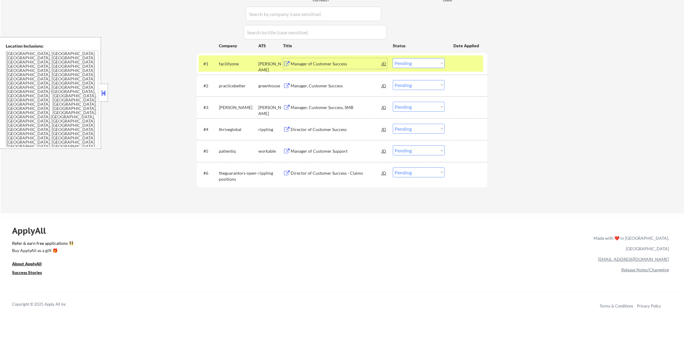
click at [424, 64] on select "Choose an option... Pending Applied Excluded (Questions) Excluded (Expired) Exc…" at bounding box center [419, 63] width 52 height 10
click at [393, 58] on select "Choose an option... Pending Applied Excluded (Questions) Excluded (Expired) Exc…" at bounding box center [419, 63] width 52 height 10
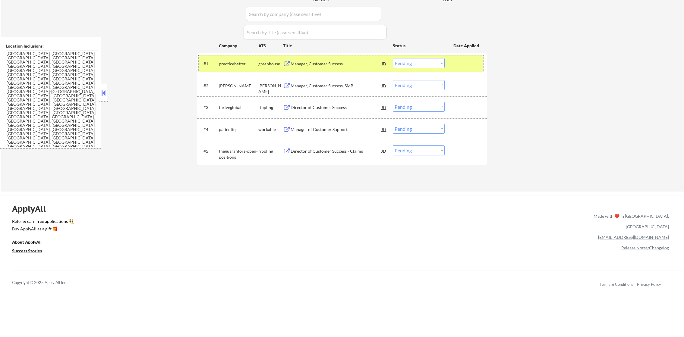
click at [240, 69] on div "practicebetter" at bounding box center [238, 63] width 39 height 11
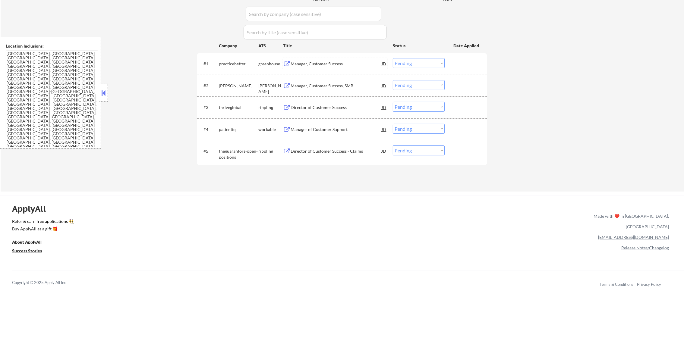
click at [336, 66] on div "Manager, Customer Success" at bounding box center [335, 64] width 91 height 6
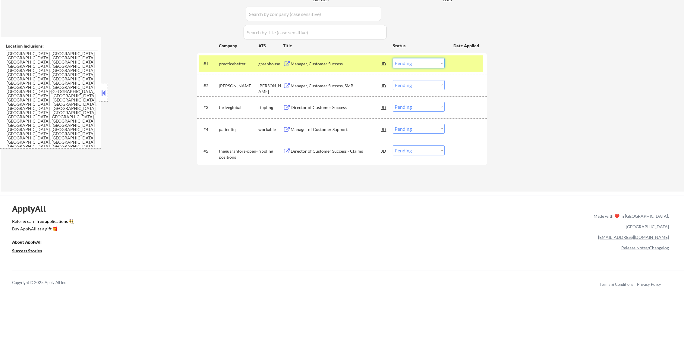
click at [410, 67] on select "Choose an option... Pending Applied Excluded (Questions) Excluded (Expired) Exc…" at bounding box center [419, 63] width 52 height 10
click at [393, 58] on select "Choose an option... Pending Applied Excluded (Questions) Excluded (Expired) Exc…" at bounding box center [419, 63] width 52 height 10
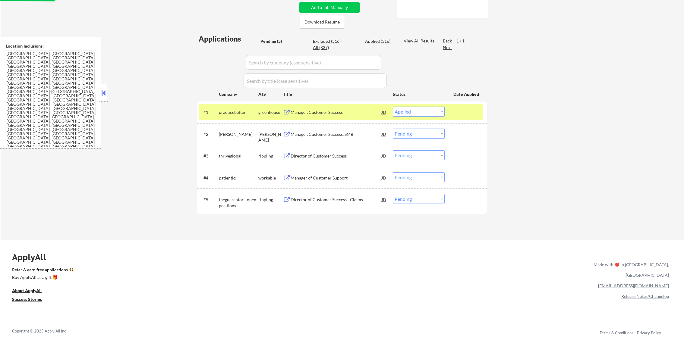
scroll to position [105, 0]
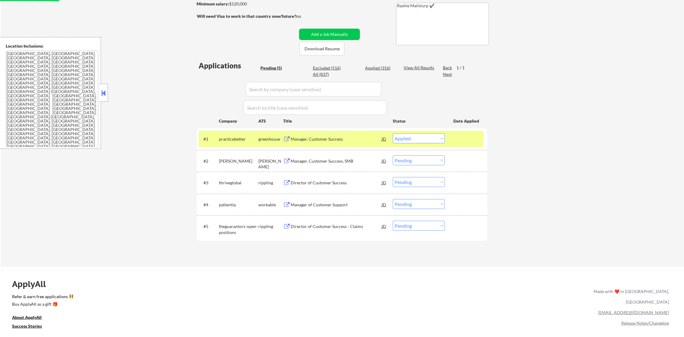
click at [248, 141] on div "practicebetter" at bounding box center [238, 139] width 39 height 6
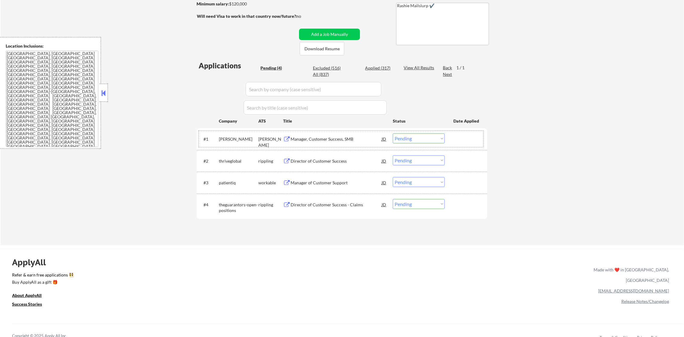
click at [347, 137] on div "Manager, Customer Success, SMB" at bounding box center [335, 139] width 91 height 6
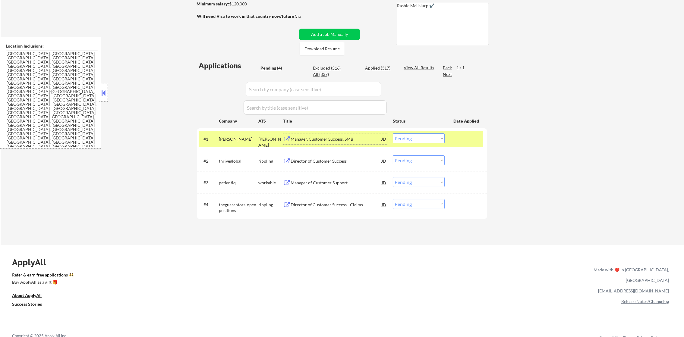
drag, startPoint x: 437, startPoint y: 133, endPoint x: 436, endPoint y: 140, distance: 6.4
click at [437, 133] on select "Choose an option... Pending Applied Excluded (Questions) Excluded (Expired) Exc…" at bounding box center [419, 138] width 52 height 10
click at [393, 133] on select "Choose an option... Pending Applied Excluded (Questions) Excluded (Expired) Exc…" at bounding box center [419, 138] width 52 height 10
click at [225, 136] on div "[PERSON_NAME]" at bounding box center [238, 139] width 39 height 6
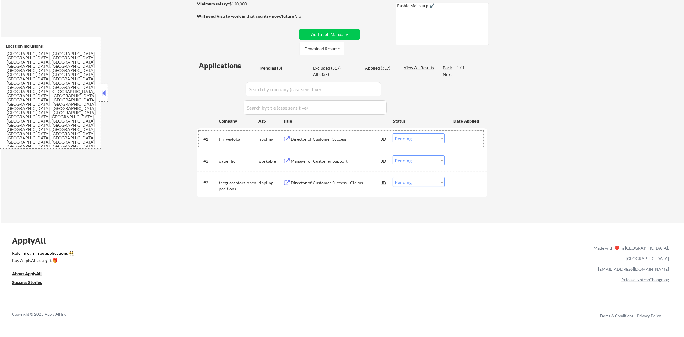
scroll to position [151, 0]
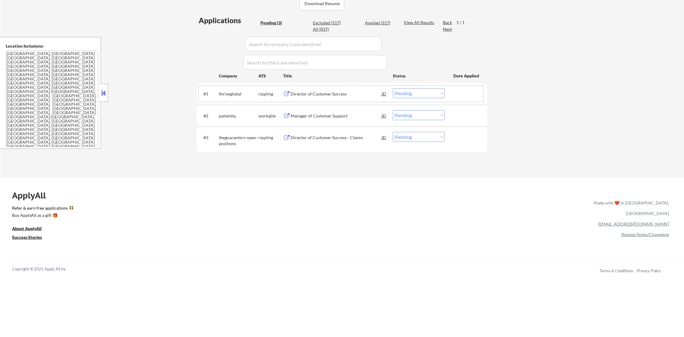
click at [344, 88] on div "Director of Customer Success" at bounding box center [335, 93] width 91 height 11
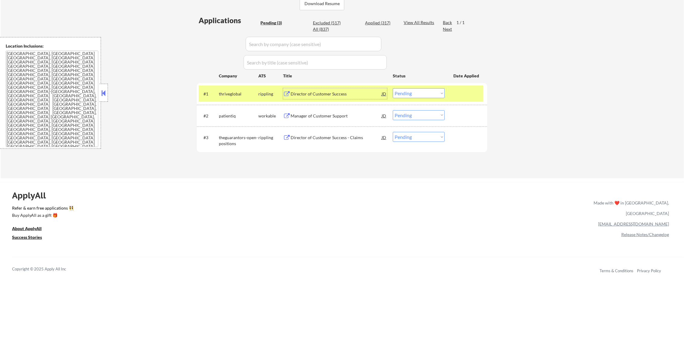
click at [430, 93] on select "Choose an option... Pending Applied Excluded (Questions) Excluded (Expired) Exc…" at bounding box center [419, 93] width 52 height 10
click at [393, 88] on select "Choose an option... Pending Applied Excluded (Questions) Excluded (Expired) Exc…" at bounding box center [419, 93] width 52 height 10
click at [238, 91] on div "thriveglobal" at bounding box center [238, 94] width 39 height 6
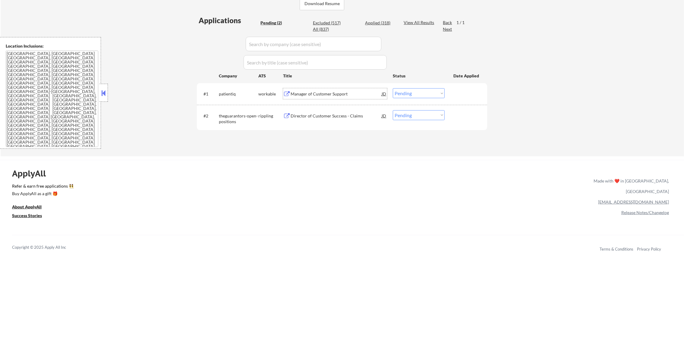
click at [345, 91] on div "Manager of Customer Support" at bounding box center [335, 94] width 91 height 6
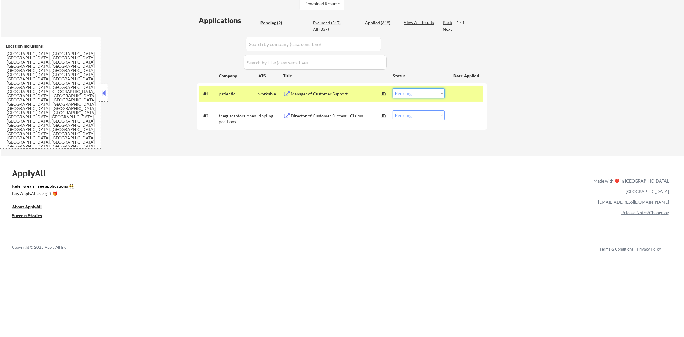
click at [420, 94] on select "Choose an option... Pending Applied Excluded (Questions) Excluded (Expired) Exc…" at bounding box center [419, 93] width 52 height 10
click at [393, 88] on select "Choose an option... Pending Applied Excluded (Questions) Excluded (Expired) Exc…" at bounding box center [419, 93] width 52 height 10
click at [233, 89] on div "patientiq" at bounding box center [238, 93] width 39 height 11
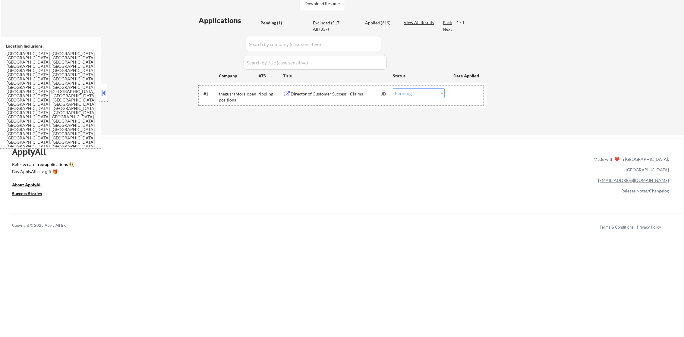
click at [323, 97] on div "Director of Customer Success - Claims" at bounding box center [335, 93] width 91 height 11
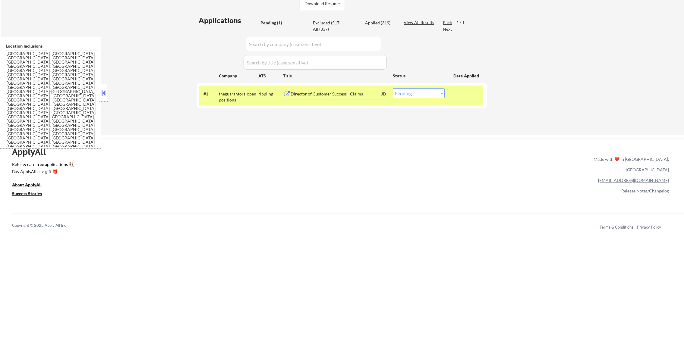
click at [392, 93] on div "#1 theguarantors-open-positions rippling Director of Customer Success - Claims …" at bounding box center [341, 96] width 284 height 20
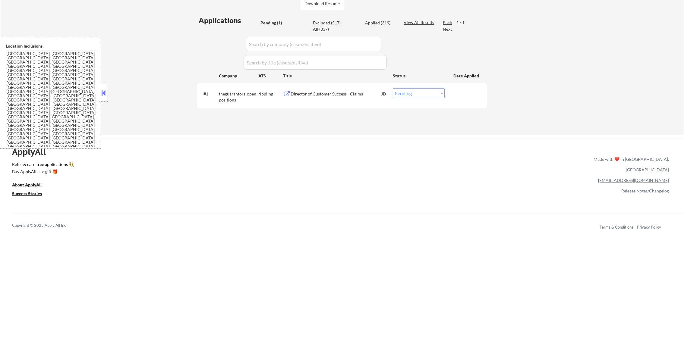
click at [408, 96] on select "Choose an option... Pending Applied Excluded (Questions) Excluded (Expired) Exc…" at bounding box center [419, 93] width 52 height 10
select select ""excluded__location_""
click at [393, 88] on select "Choose an option... Pending Applied Excluded (Questions) Excluded (Expired) Exc…" at bounding box center [419, 93] width 52 height 10
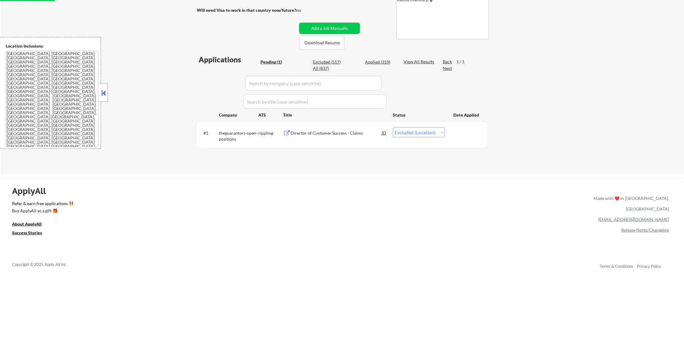
scroll to position [105, 0]
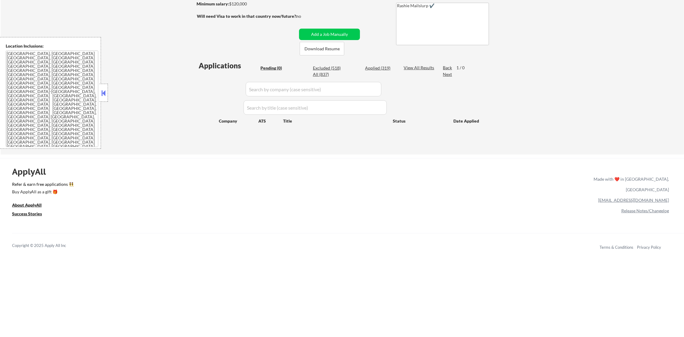
click at [384, 71] on div "Applied (319)" at bounding box center [380, 68] width 30 height 6
select select ""applied""
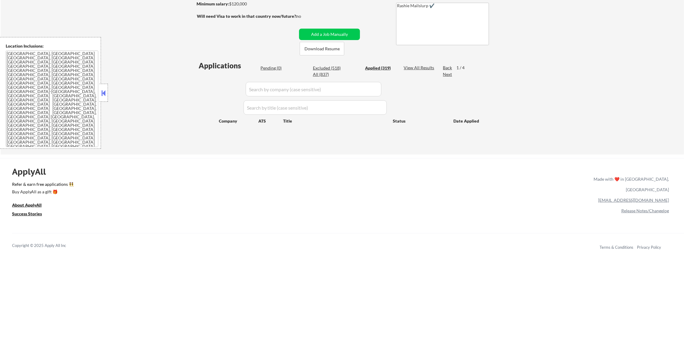
select select ""applied""
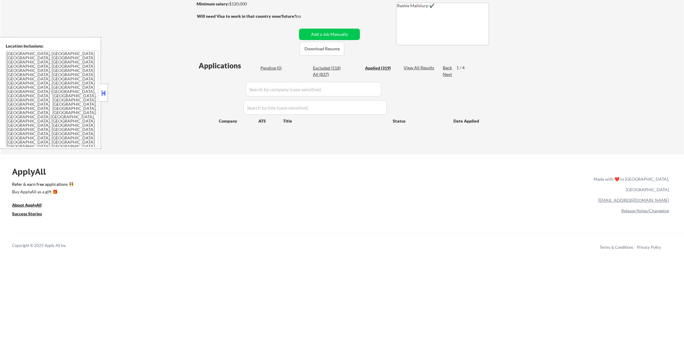
select select ""applied""
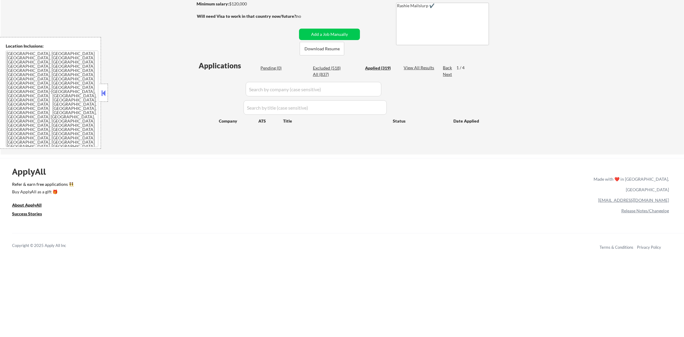
select select ""applied""
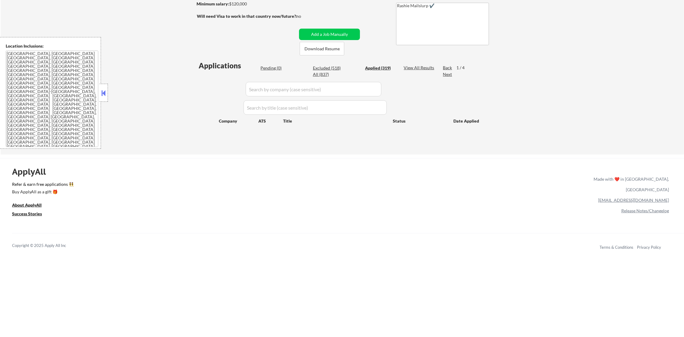
select select ""applied""
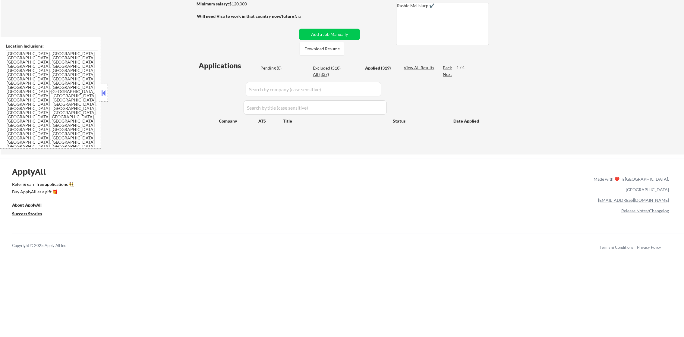
select select ""applied""
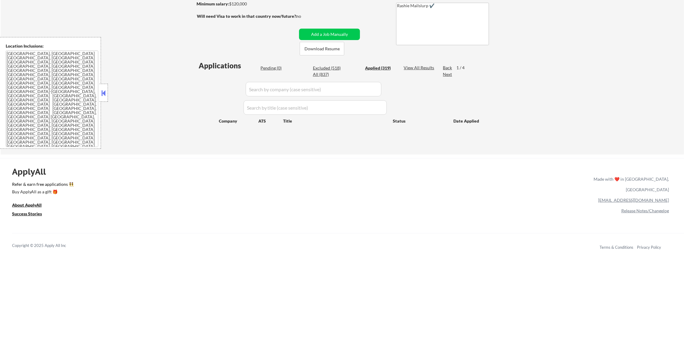
select select ""applied""
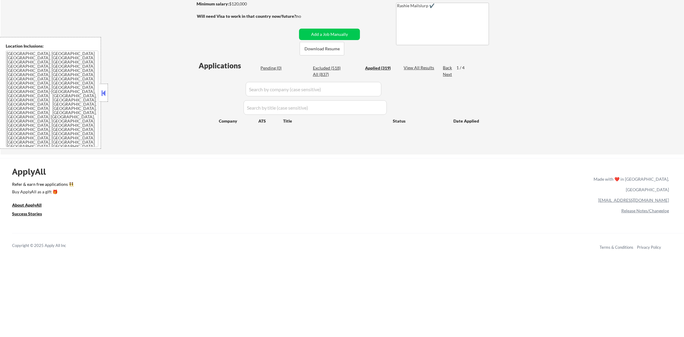
select select ""applied""
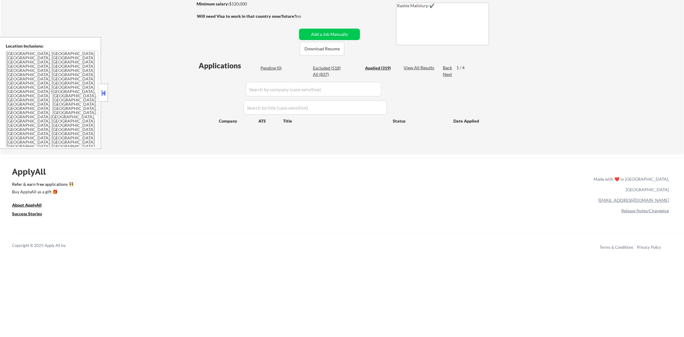
select select ""applied""
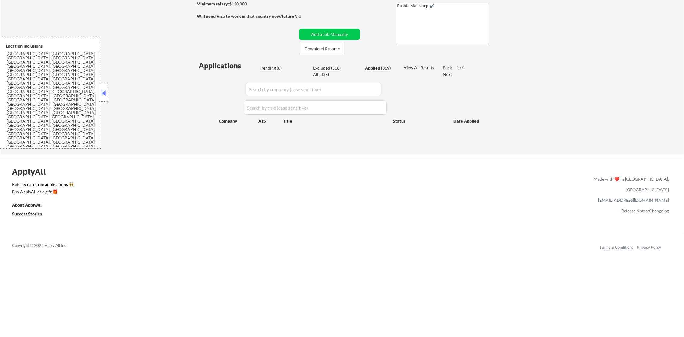
select select ""applied""
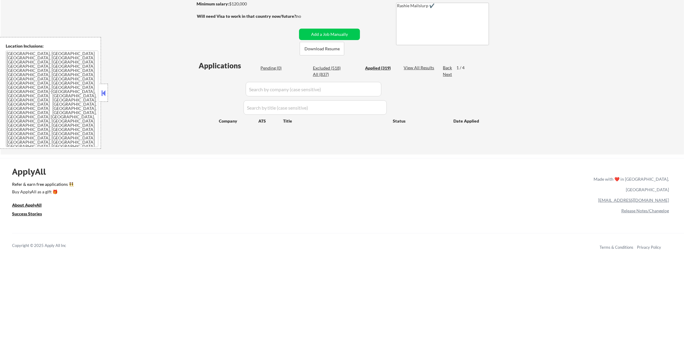
select select ""applied""
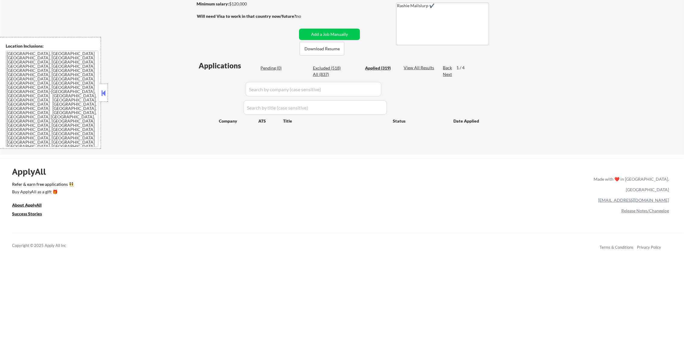
select select ""applied""
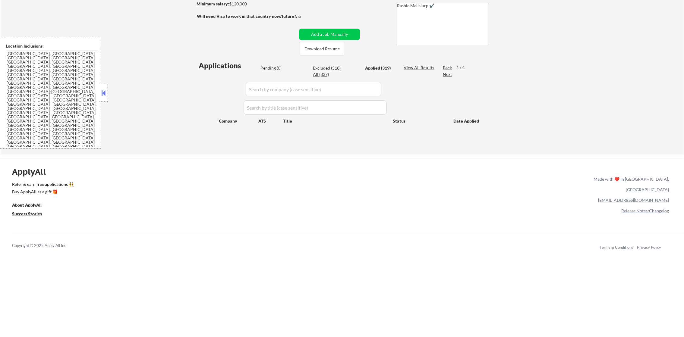
select select ""applied""
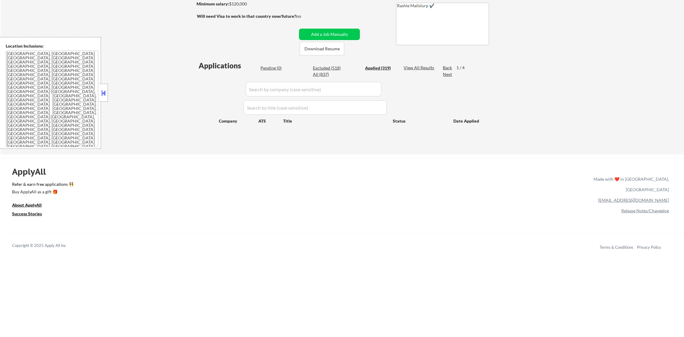
select select ""applied""
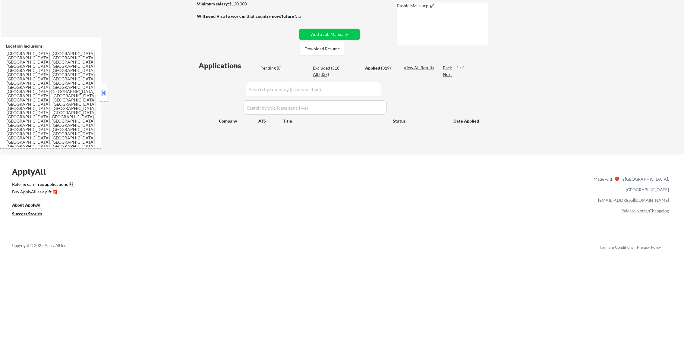
select select ""applied""
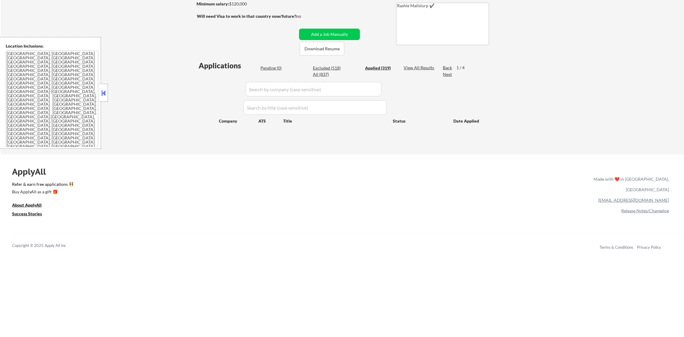
select select ""applied""
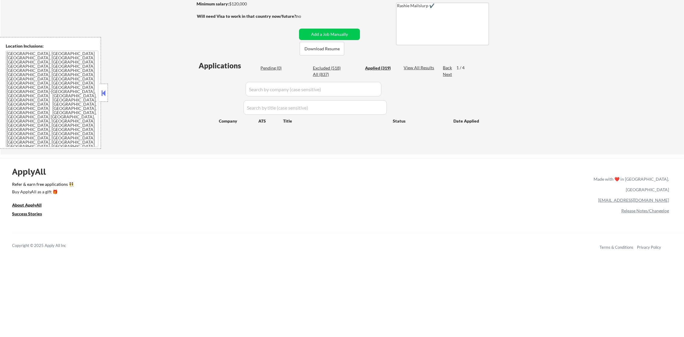
select select ""applied""
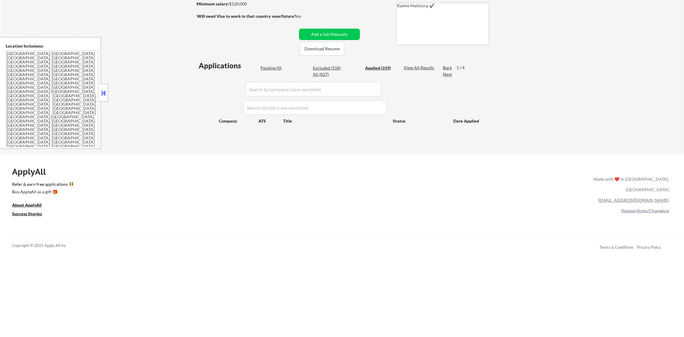
select select ""applied""
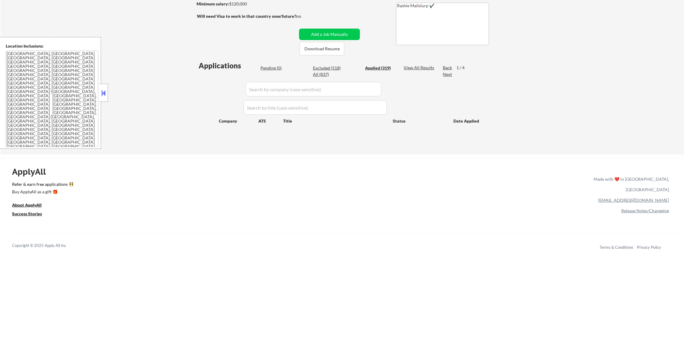
select select ""applied""
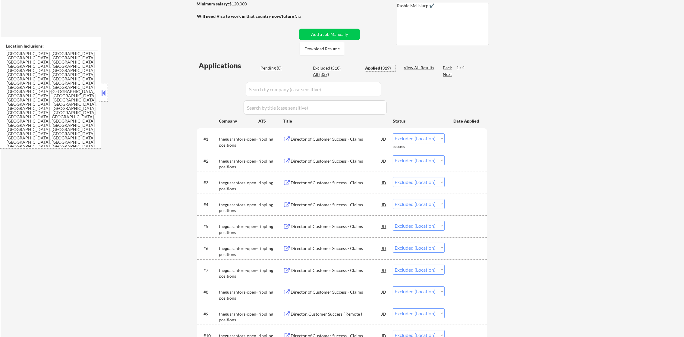
select select ""applied""
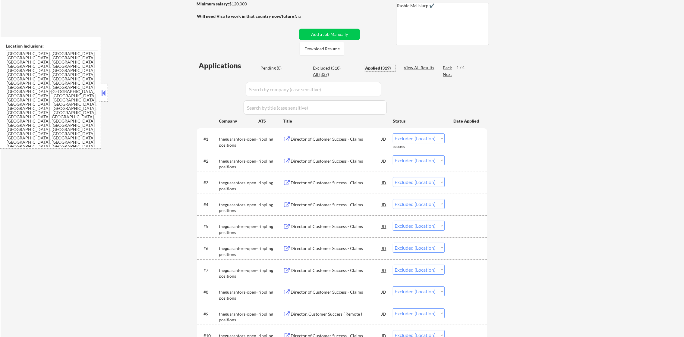
select select ""applied""
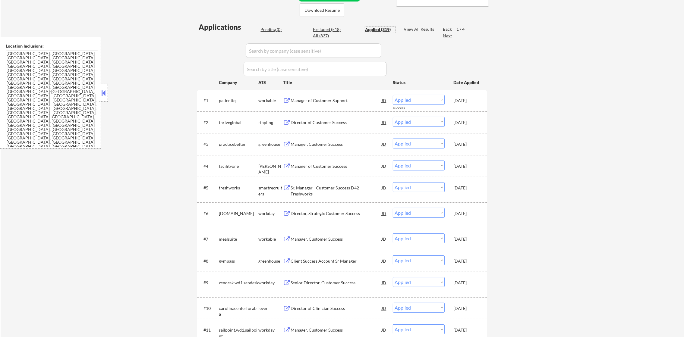
scroll to position [151, 0]
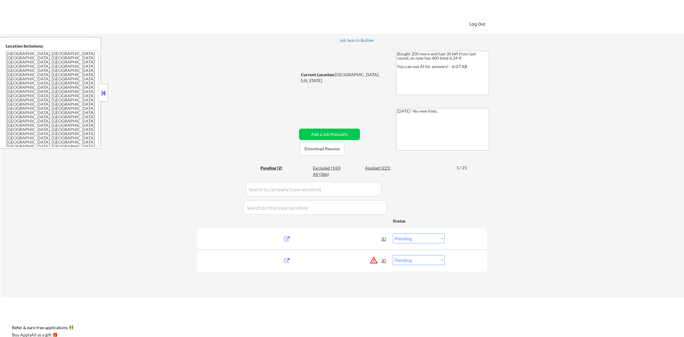
select select ""pending""
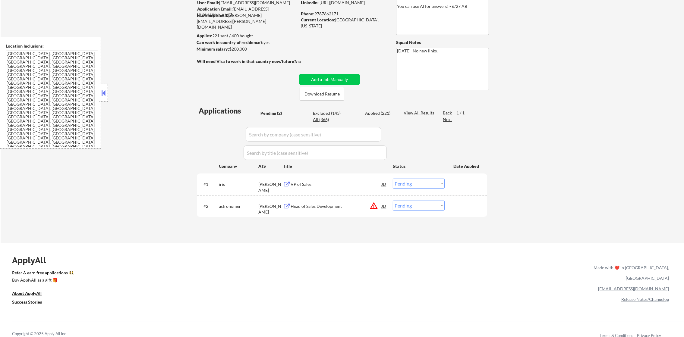
scroll to position [90, 0]
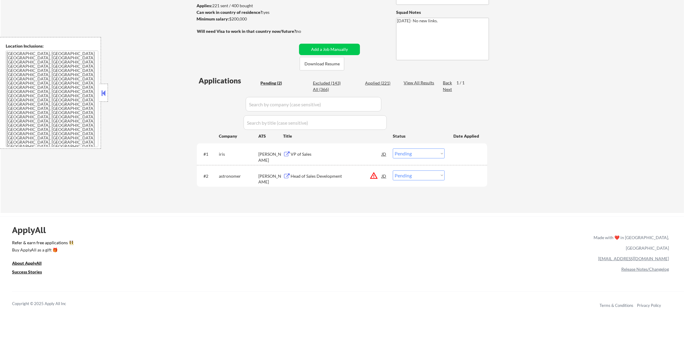
click at [373, 174] on button "warning_amber" at bounding box center [373, 175] width 8 height 8
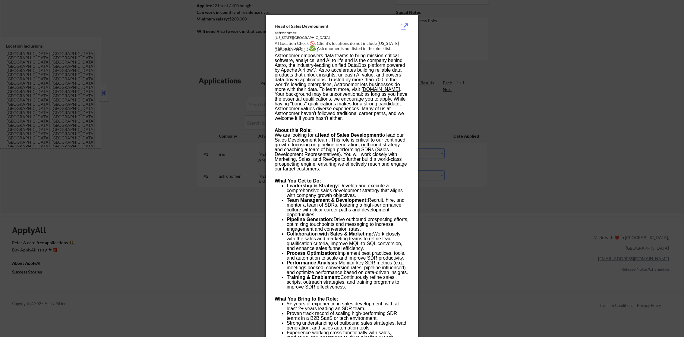
click at [489, 175] on div at bounding box center [342, 168] width 684 height 337
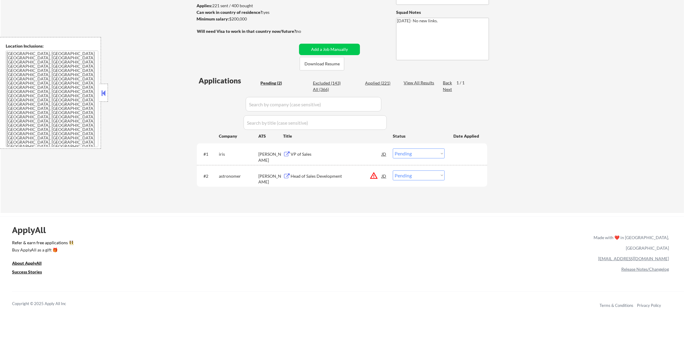
click at [416, 175] on select "Choose an option... Pending Applied Excluded (Questions) Excluded (Expired) Exc…" at bounding box center [419, 176] width 52 height 10
select select ""excluded__location_""
click at [393, 171] on select "Choose an option... Pending Applied Excluded (Questions) Excluded (Expired) Exc…" at bounding box center [419, 176] width 52 height 10
click at [328, 145] on div "#1 [PERSON_NAME] VP of Sales JD Choose an option... Pending Applied Excluded (Q…" at bounding box center [342, 153] width 290 height 21
click at [327, 152] on div "VP of Sales" at bounding box center [335, 154] width 91 height 6
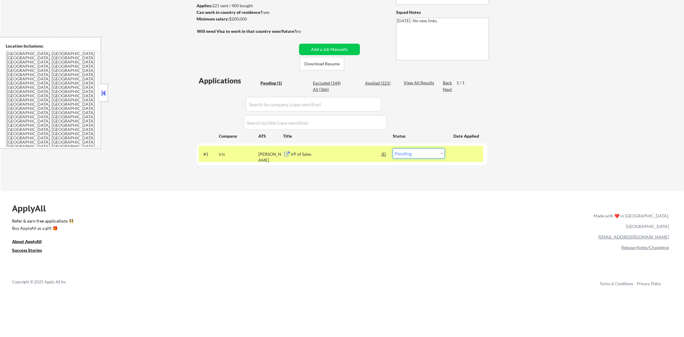
click at [405, 152] on select "Choose an option... Pending Applied Excluded (Questions) Excluded (Expired) Exc…" at bounding box center [419, 154] width 52 height 10
select select ""applied""
click at [393, 149] on select "Choose an option... Pending Applied Excluded (Questions) Excluded (Expired) Exc…" at bounding box center [419, 154] width 52 height 10
click at [237, 152] on div "iris" at bounding box center [238, 154] width 39 height 6
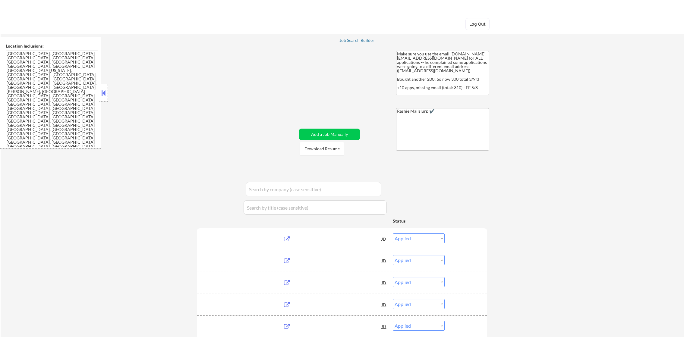
select select ""applied""
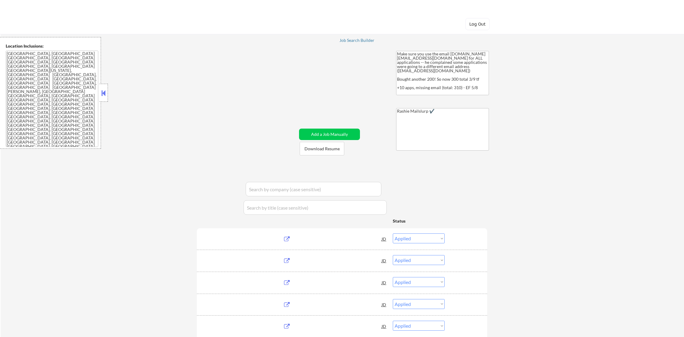
select select ""applied""
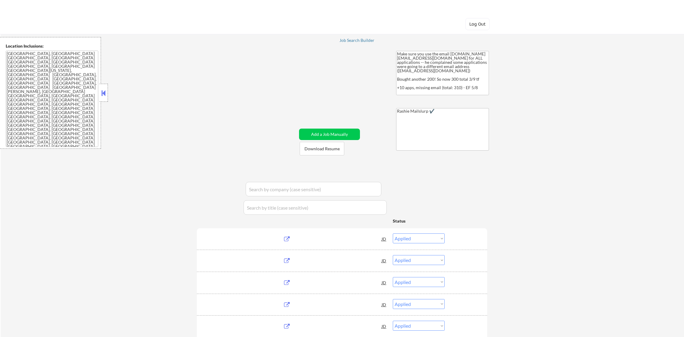
select select ""applied""
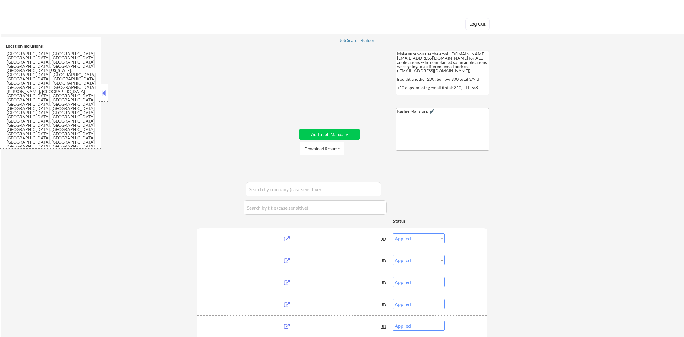
select select ""applied""
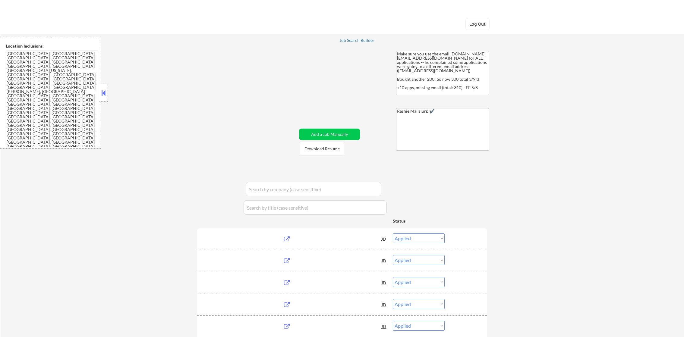
select select ""applied""
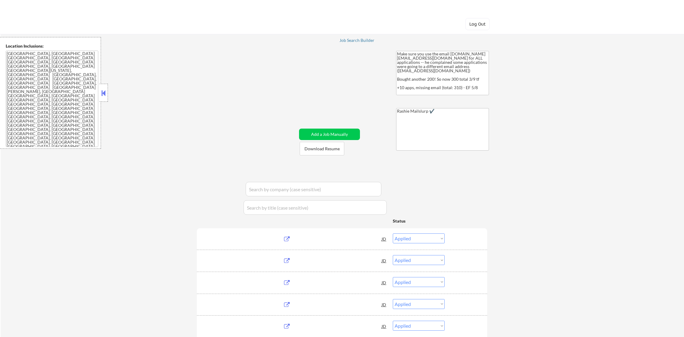
select select ""applied""
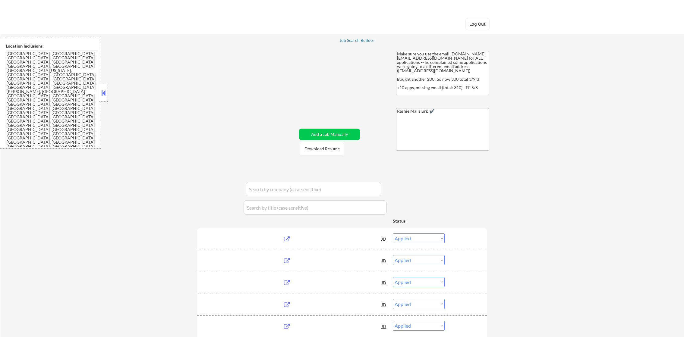
select select ""applied""
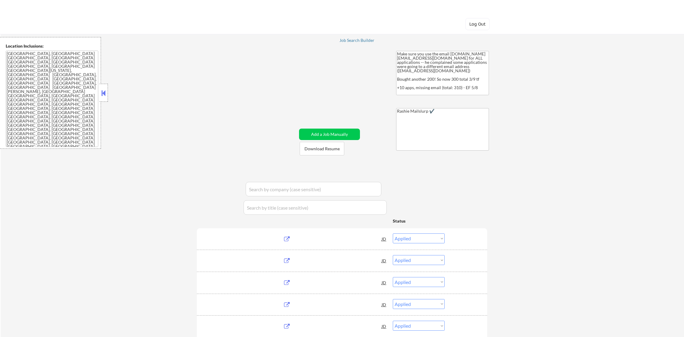
select select ""applied""
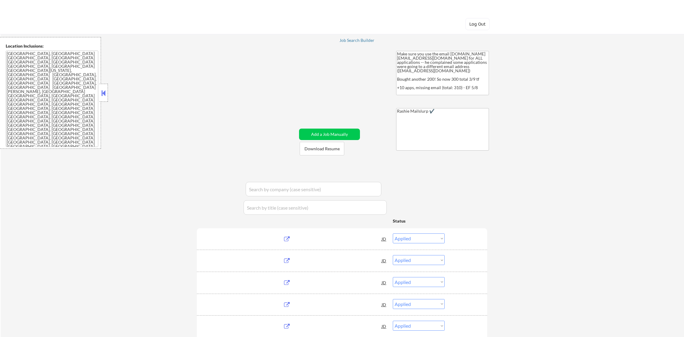
select select ""applied""
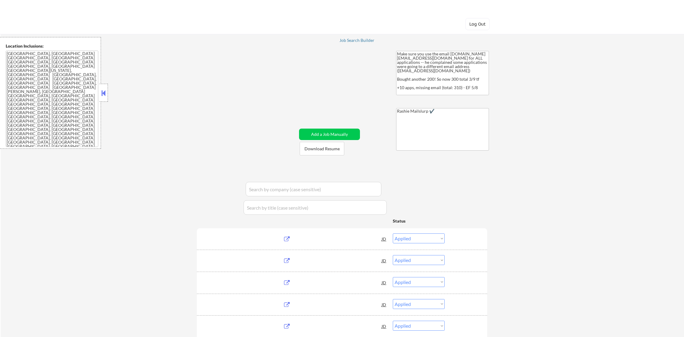
select select ""applied""
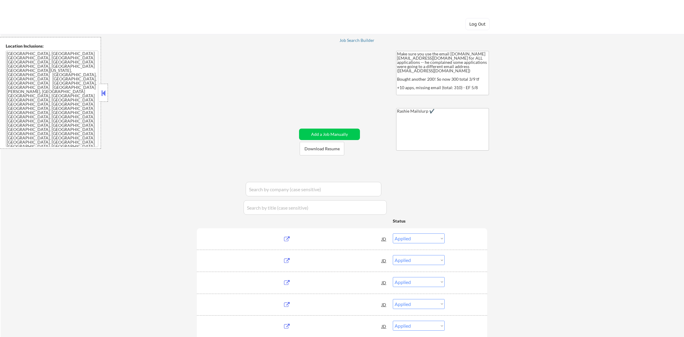
select select ""applied""
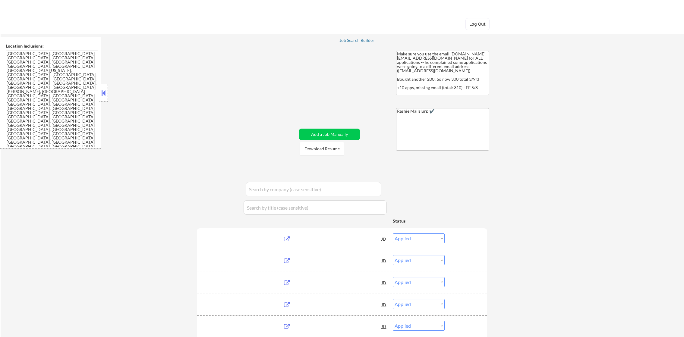
select select ""applied""
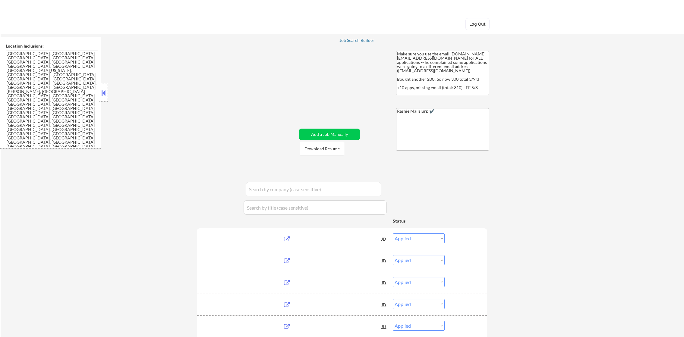
select select ""applied""
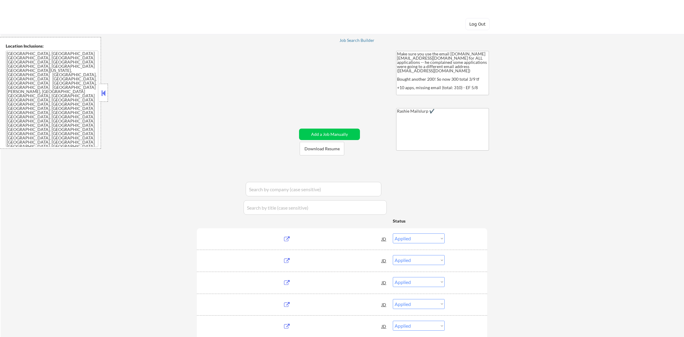
select select ""applied""
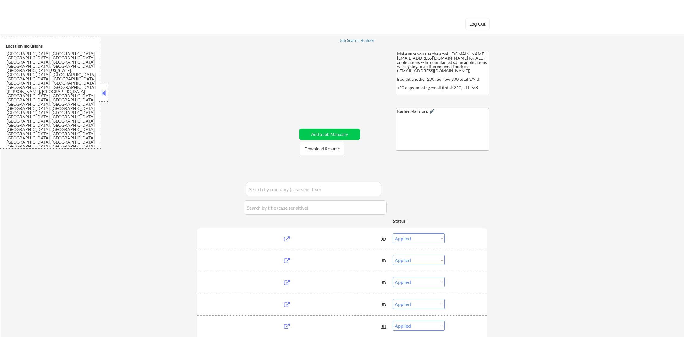
select select ""applied""
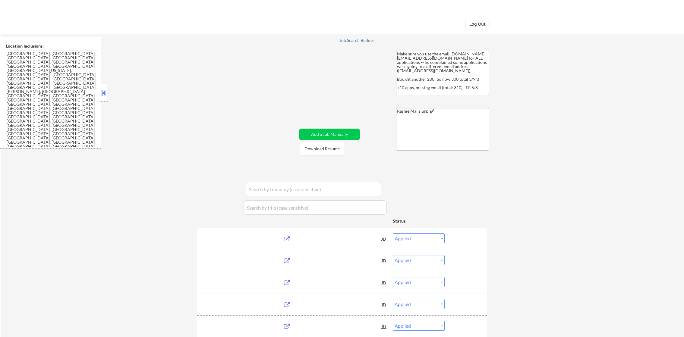
select select ""applied""
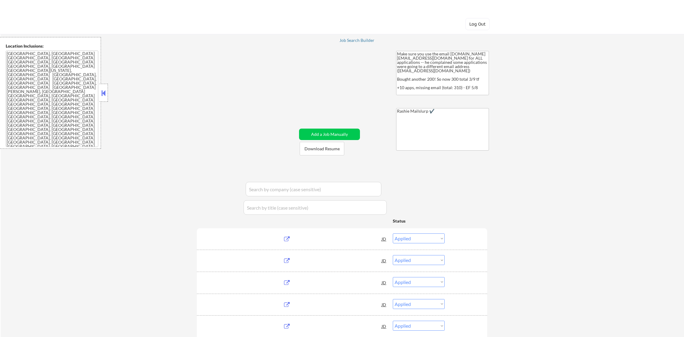
select select ""applied""
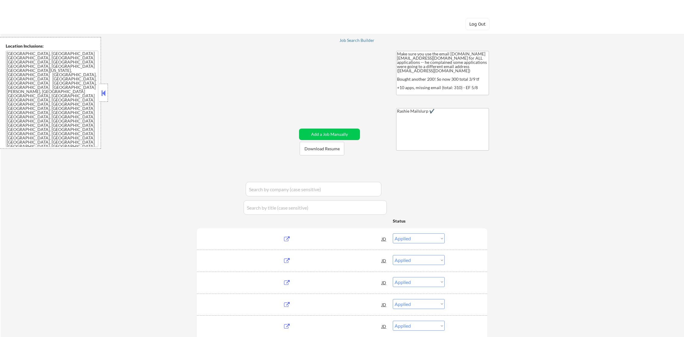
select select ""applied""
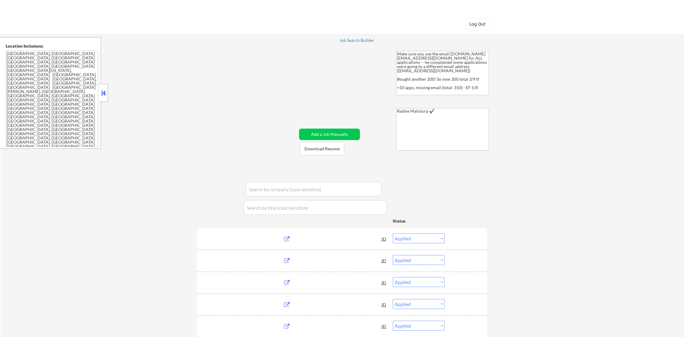
select select ""applied""
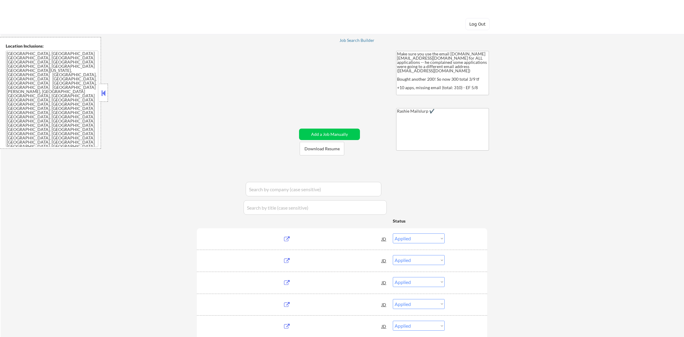
select select ""applied""
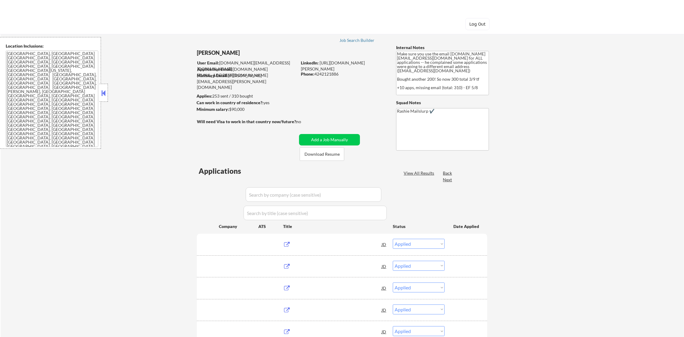
select select ""pending""
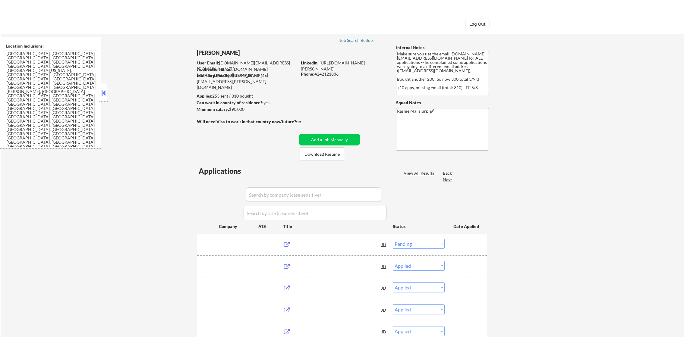
select select ""pending""
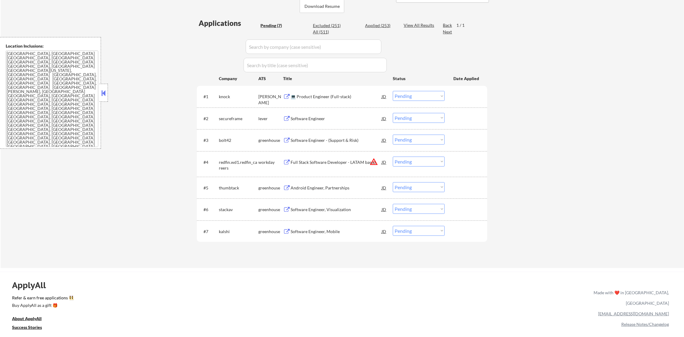
scroll to position [151, 0]
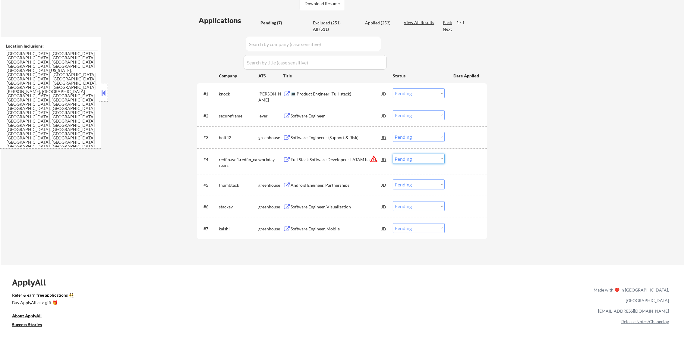
click at [432, 159] on select "Choose an option... Pending Applied Excluded (Questions) Excluded (Expired) Exc…" at bounding box center [419, 159] width 52 height 10
click at [393, 154] on select "Choose an option... Pending Applied Excluded (Questions) Excluded (Expired) Exc…" at bounding box center [419, 159] width 52 height 10
select select ""pending""
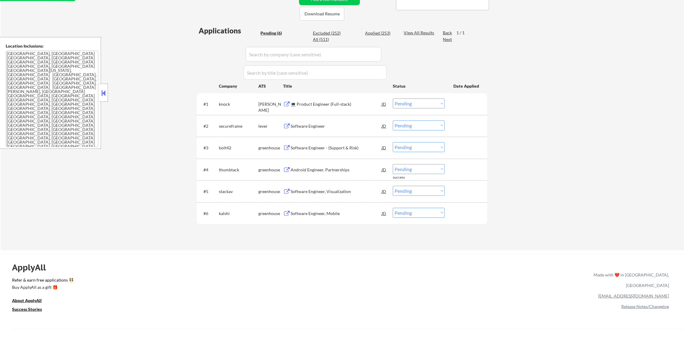
scroll to position [135, 0]
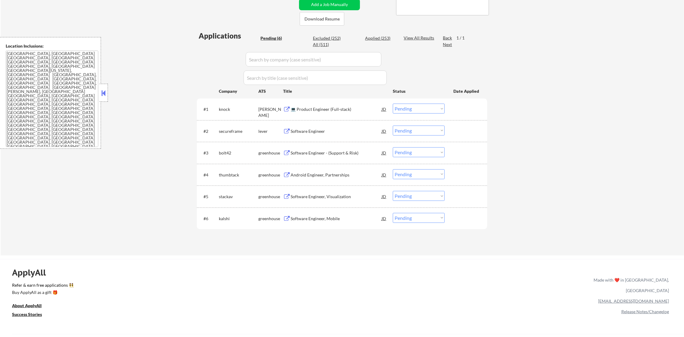
click at [326, 111] on div "💻 Product Engineer (Full-stack)" at bounding box center [335, 109] width 91 height 6
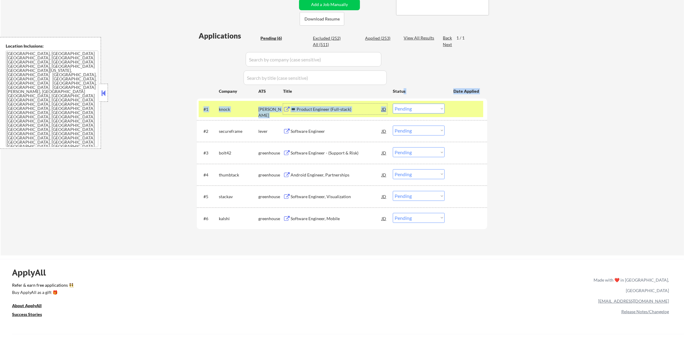
click at [397, 108] on div "Applications Pending (6) Excluded (252) Applied (253) All (511) View All Result…" at bounding box center [342, 137] width 290 height 213
click at [397, 110] on select "Choose an option... Pending Applied Excluded (Questions) Excluded (Expired) Exc…" at bounding box center [419, 109] width 52 height 10
click at [393, 104] on select "Choose an option... Pending Applied Excluded (Questions) Excluded (Expired) Exc…" at bounding box center [419, 109] width 52 height 10
click at [220, 109] on div "knock" at bounding box center [238, 109] width 39 height 6
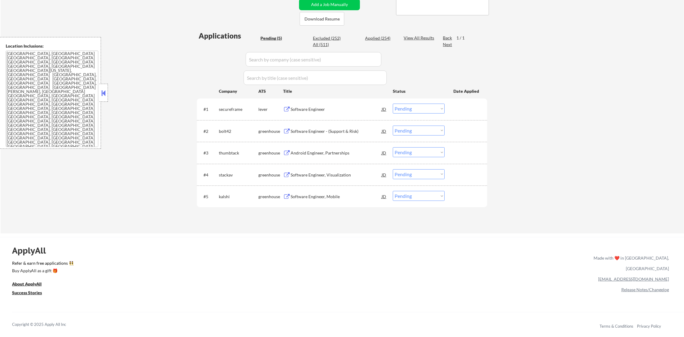
click at [326, 118] on div "#1 secureframe lever Software Engineer JD Choose an option... Pending Applied E…" at bounding box center [342, 109] width 290 height 21
click at [326, 99] on div "#1 secureframe lever Software Engineer JD Choose an option... Pending Applied E…" at bounding box center [342, 109] width 290 height 21
click at [321, 111] on div "Software Engineer" at bounding box center [335, 109] width 91 height 6
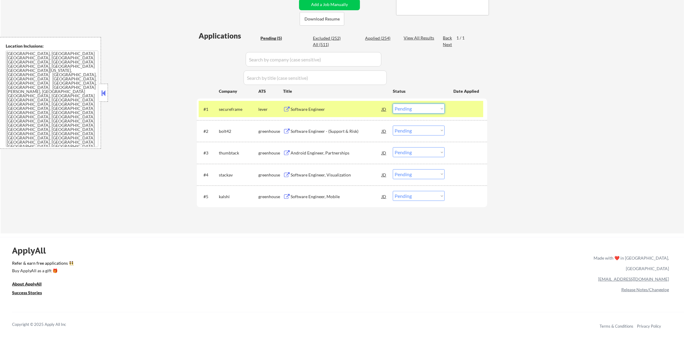
click at [417, 107] on select "Choose an option... Pending Applied Excluded (Questions) Excluded (Expired) Exc…" at bounding box center [419, 109] width 52 height 10
click at [393, 104] on select "Choose an option... Pending Applied Excluded (Questions) Excluded (Expired) Exc…" at bounding box center [419, 109] width 52 height 10
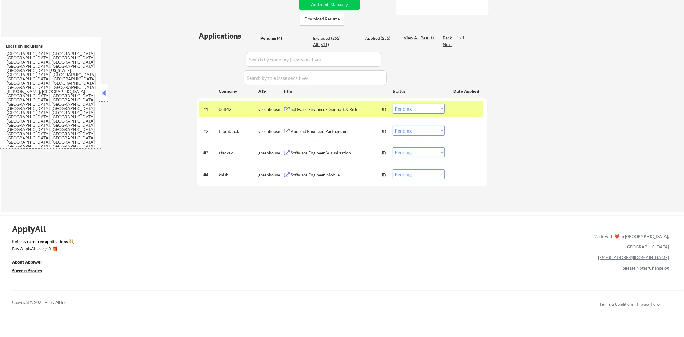
click at [171, 265] on div "ApplyAll Refer & earn free applications 👯‍♀️ Buy ApplyAll as a gift 🎁 About App…" at bounding box center [342, 268] width 684 height 96
click at [333, 110] on div "Software Engineer - (Support & Risk)" at bounding box center [335, 109] width 91 height 6
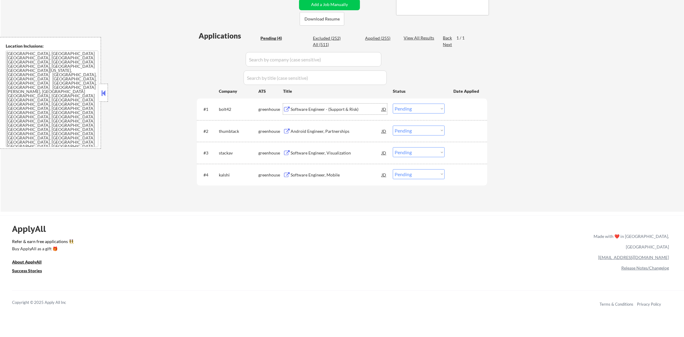
drag, startPoint x: 426, startPoint y: 108, endPoint x: 427, endPoint y: 114, distance: 6.2
click at [426, 108] on select "Choose an option... Pending Applied Excluded (Questions) Excluded (Expired) Exc…" at bounding box center [419, 109] width 52 height 10
click at [393, 104] on select "Choose an option... Pending Applied Excluded (Questions) Excluded (Expired) Exc…" at bounding box center [419, 109] width 52 height 10
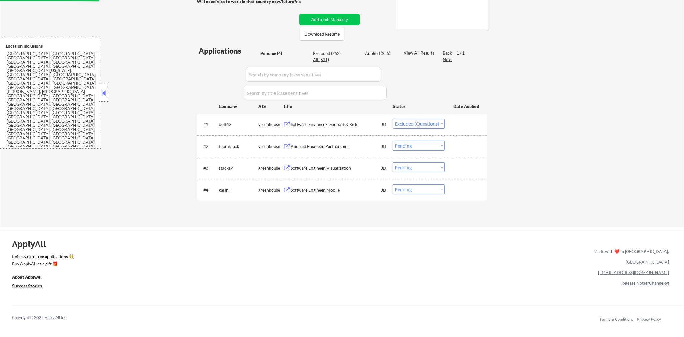
click at [334, 123] on div "Software Engineer - (Support & Risk)" at bounding box center [335, 124] width 91 height 6
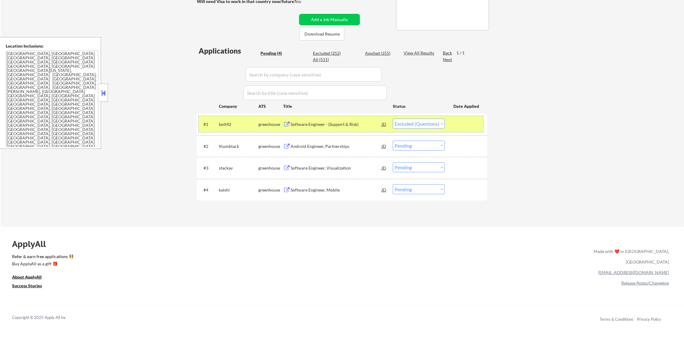
click at [213, 124] on div "#1" at bounding box center [208, 124] width 11 height 6
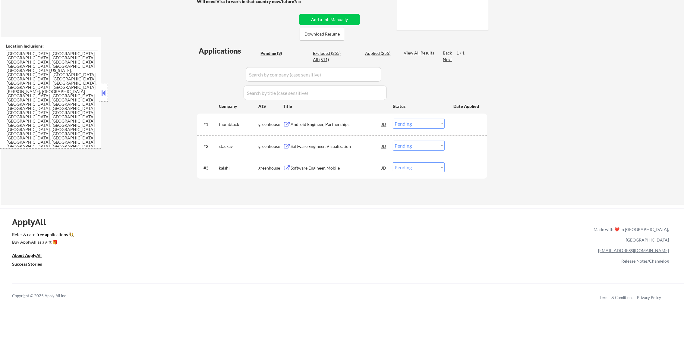
click at [317, 130] on div "#1 thumbtack greenhouse Android Engineer, Partnerships JD Choose an option... P…" at bounding box center [341, 124] width 284 height 16
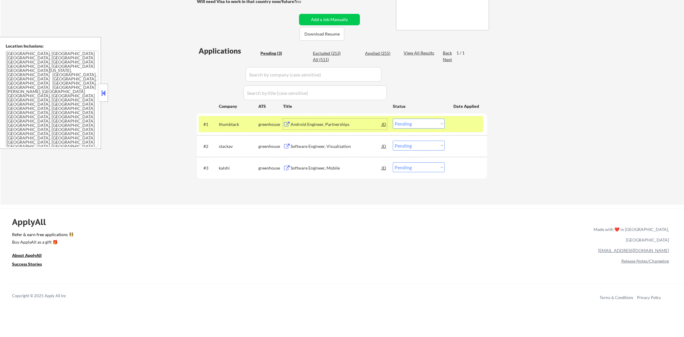
click at [323, 125] on div "Android Engineer, Partnerships" at bounding box center [335, 124] width 91 height 6
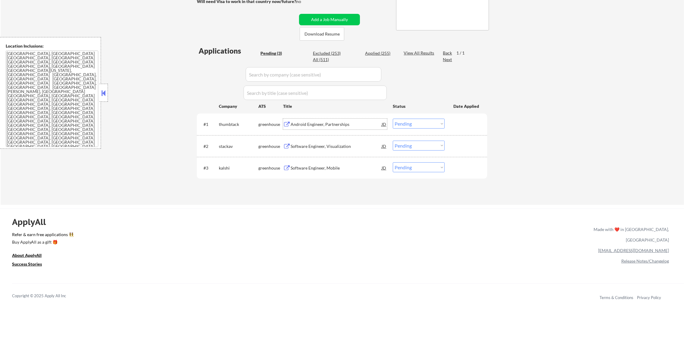
click at [403, 126] on select "Choose an option... Pending Applied Excluded (Questions) Excluded (Expired) Exc…" at bounding box center [419, 124] width 52 height 10
click at [393, 119] on select "Choose an option... Pending Applied Excluded (Questions) Excluded (Expired) Exc…" at bounding box center [419, 124] width 52 height 10
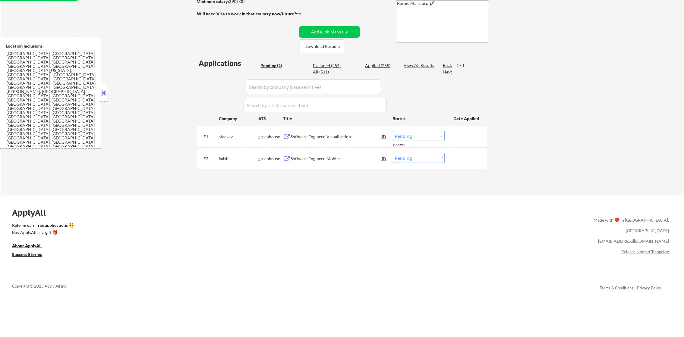
scroll to position [105, 0]
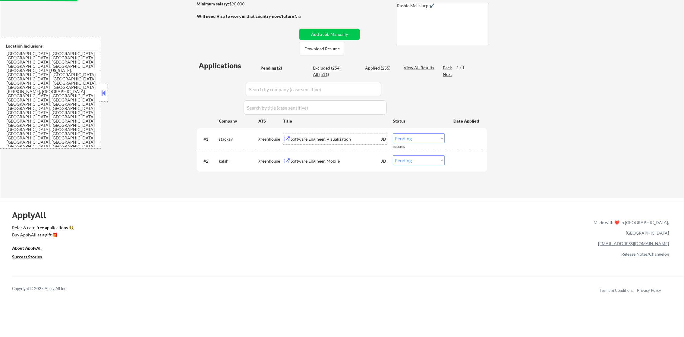
click at [339, 138] on div "Software Engineer, Visualization" at bounding box center [335, 139] width 91 height 6
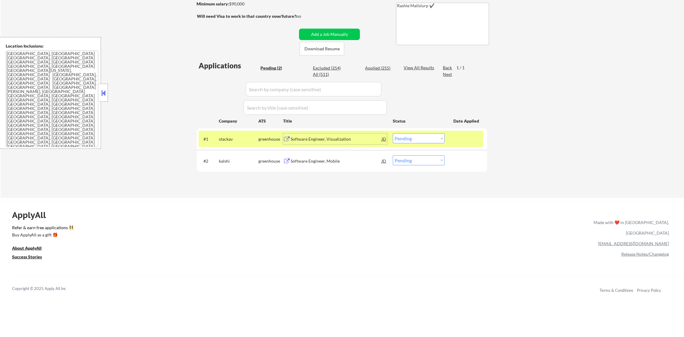
click at [415, 136] on select "Choose an option... Pending Applied Excluded (Questions) Excluded (Expired) Exc…" at bounding box center [419, 138] width 52 height 10
click at [393, 133] on select "Choose an option... Pending Applied Excluded (Questions) Excluded (Expired) Exc…" at bounding box center [419, 138] width 52 height 10
click at [232, 146] on div "#1 stackav greenhouse Software Engineer, Visualization JD Choose an option... P…" at bounding box center [341, 139] width 284 height 16
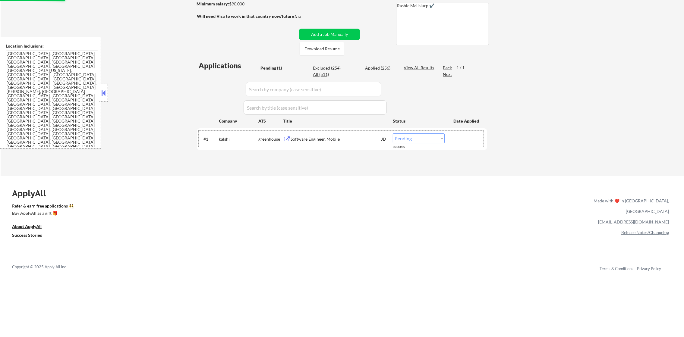
click at [356, 139] on div "Software Engineer, Mobile" at bounding box center [335, 139] width 91 height 6
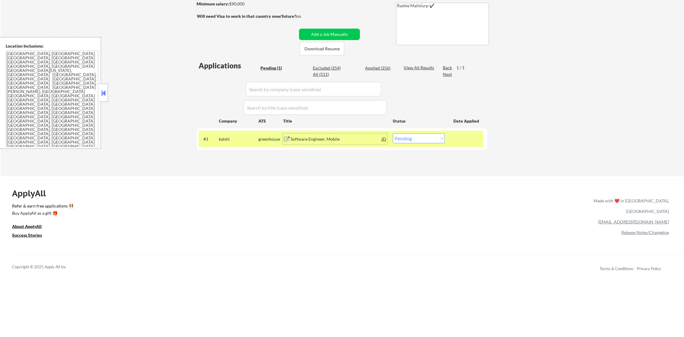
click at [418, 142] on select "Choose an option... Pending Applied Excluded (Questions) Excluded (Expired) Exc…" at bounding box center [419, 138] width 52 height 10
select select ""excluded""
click at [393, 133] on select "Choose an option... Pending Applied Excluded (Questions) Excluded (Expired) Exc…" at bounding box center [419, 138] width 52 height 10
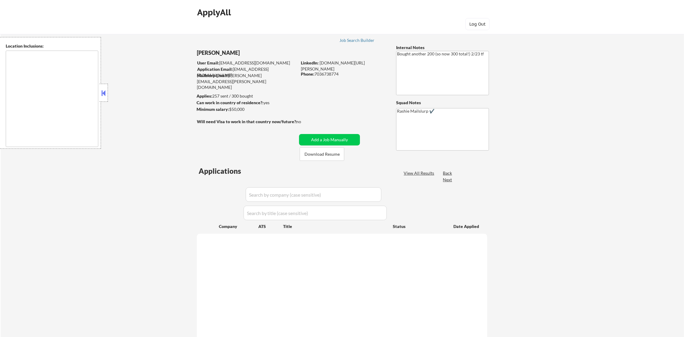
type textarea "remote"
select select ""pending""
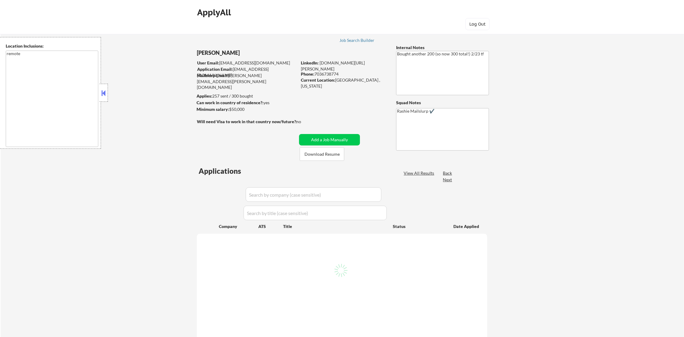
select select ""pending""
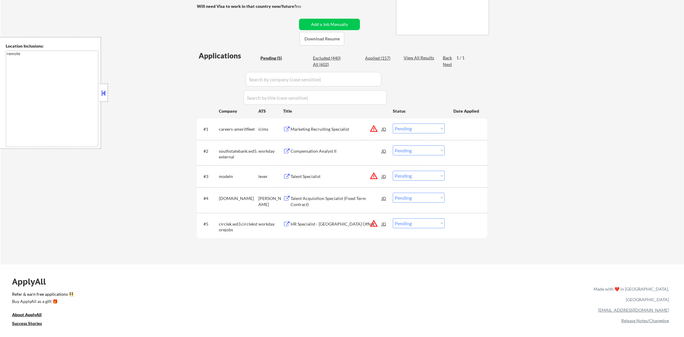
scroll to position [151, 0]
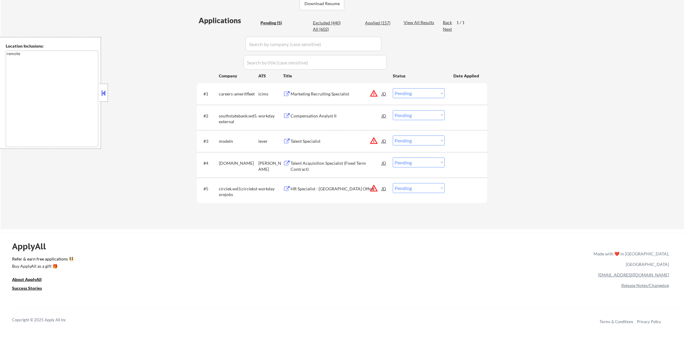
click at [373, 92] on button "warning_amber" at bounding box center [373, 93] width 8 height 8
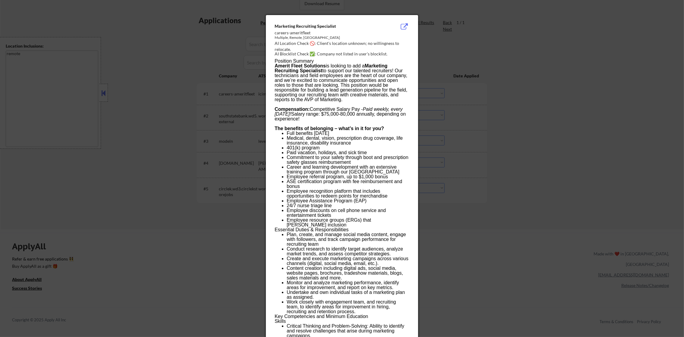
click at [515, 90] on div at bounding box center [342, 168] width 684 height 337
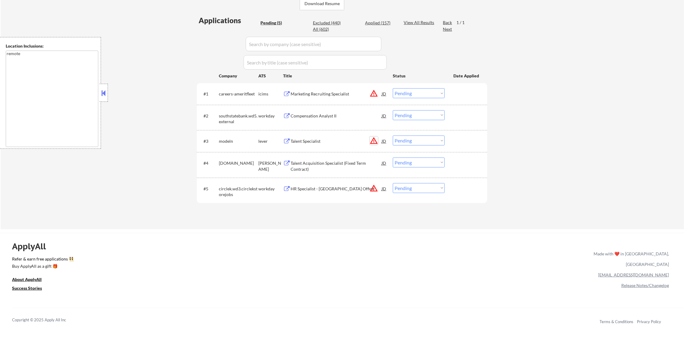
click at [375, 141] on button "warning_amber" at bounding box center [373, 141] width 8 height 8
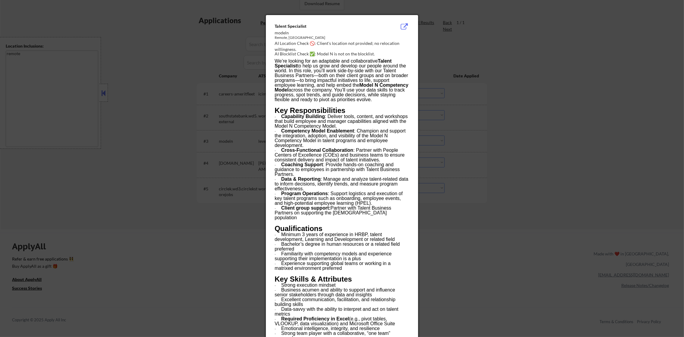
click at [496, 139] on div at bounding box center [342, 168] width 684 height 337
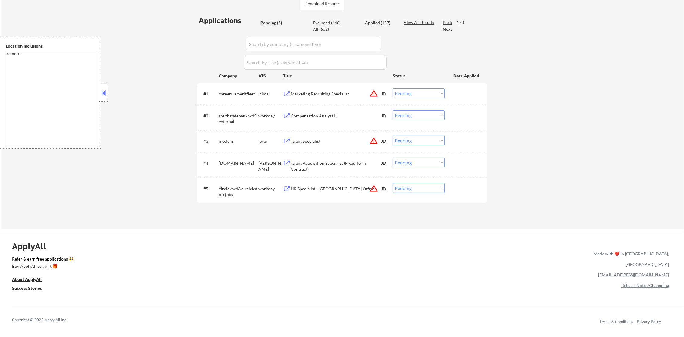
click at [320, 118] on div "Compensation Analyst II" at bounding box center [335, 116] width 91 height 6
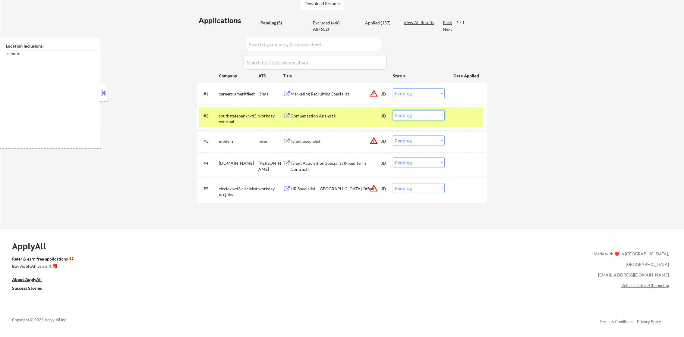
click at [405, 116] on select "Choose an option... Pending Applied Excluded (Questions) Excluded (Expired) Exc…" at bounding box center [419, 115] width 52 height 10
click at [393, 110] on select "Choose an option... Pending Applied Excluded (Questions) Excluded (Expired) Exc…" at bounding box center [419, 115] width 52 height 10
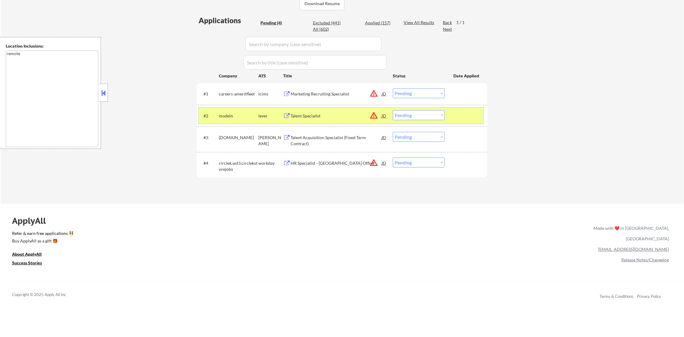
drag, startPoint x: 241, startPoint y: 114, endPoint x: 237, endPoint y: 132, distance: 18.4
click at [240, 114] on div "modeln" at bounding box center [238, 116] width 39 height 6
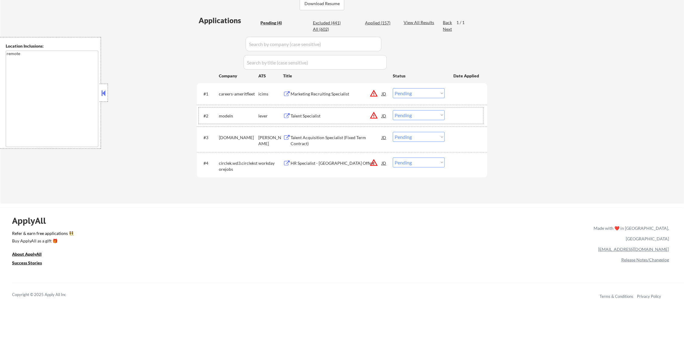
click at [372, 115] on button "warning_amber" at bounding box center [373, 115] width 8 height 8
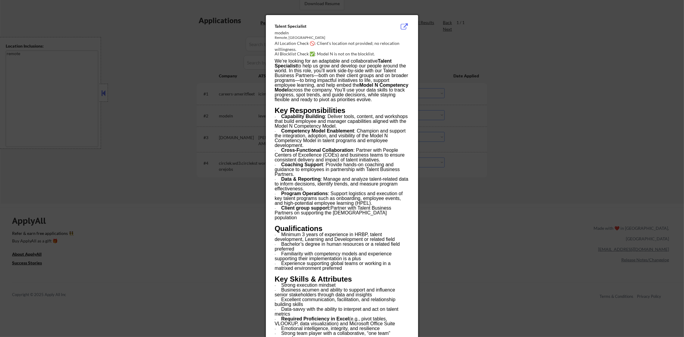
click at [460, 112] on div at bounding box center [342, 168] width 684 height 337
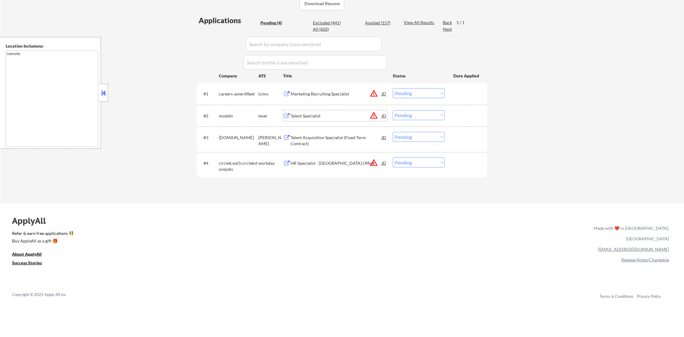
click at [342, 120] on div "Talent Specialist" at bounding box center [335, 115] width 91 height 11
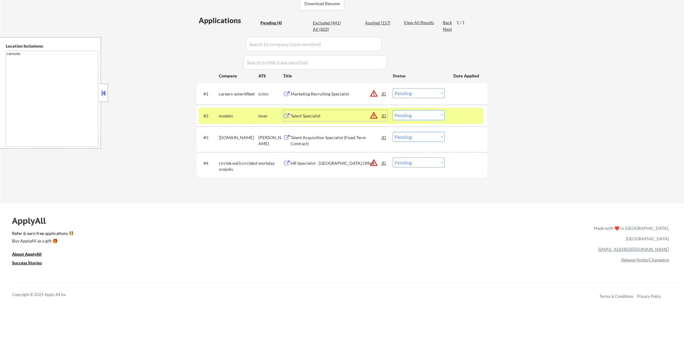
click at [422, 115] on select "Choose an option... Pending Applied Excluded (Questions) Excluded (Expired) Exc…" at bounding box center [419, 115] width 52 height 10
click at [393, 110] on select "Choose an option... Pending Applied Excluded (Questions) Excluded (Expired) Exc…" at bounding box center [419, 115] width 52 height 10
click at [222, 118] on div "modeln" at bounding box center [238, 116] width 39 height 6
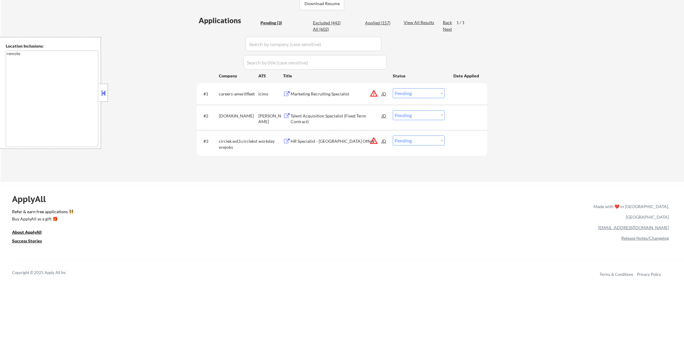
click at [340, 113] on div "Talent Acquisition Specialist (Fixed Term Contract)" at bounding box center [335, 119] width 91 height 12
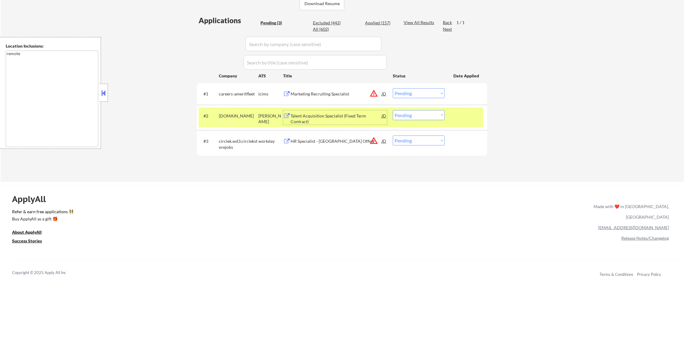
click at [402, 116] on select "Choose an option... Pending Applied Excluded (Questions) Excluded (Expired) Exc…" at bounding box center [419, 115] width 52 height 10
click at [393, 110] on select "Choose an option... Pending Applied Excluded (Questions) Excluded (Expired) Exc…" at bounding box center [419, 115] width 52 height 10
click at [234, 120] on div "[DOMAIN_NAME]" at bounding box center [238, 115] width 39 height 11
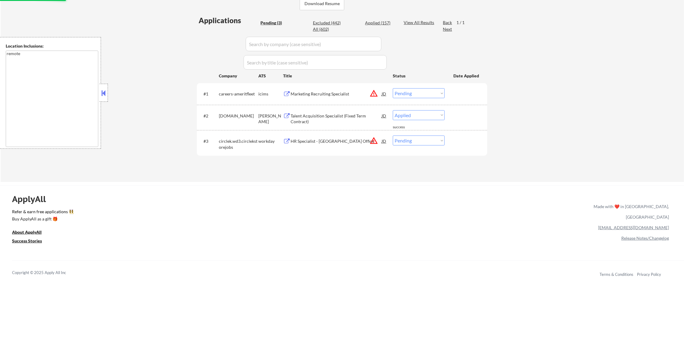
click at [377, 140] on button "warning_amber" at bounding box center [373, 141] width 8 height 8
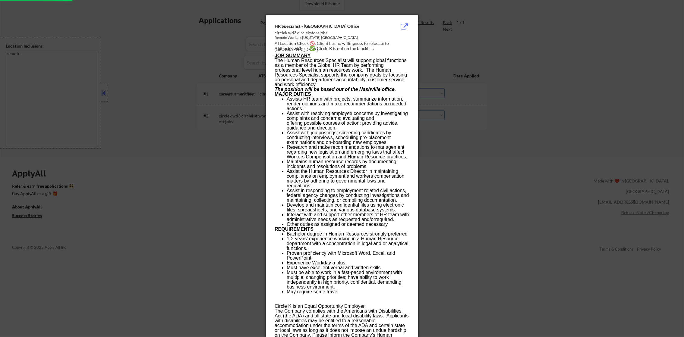
click at [538, 103] on div at bounding box center [342, 168] width 684 height 337
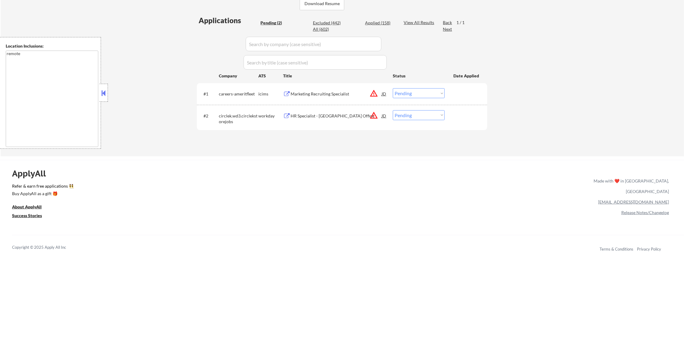
drag, startPoint x: 419, startPoint y: 114, endPoint x: 420, endPoint y: 118, distance: 4.6
click at [419, 114] on select "Choose an option... Pending Applied Excluded (Questions) Excluded (Expired) Exc…" at bounding box center [419, 115] width 52 height 10
select select ""excluded__location_""
click at [393, 110] on select "Choose an option... Pending Applied Excluded (Questions) Excluded (Expired) Exc…" at bounding box center [419, 115] width 52 height 10
